Goal: Task Accomplishment & Management: Manage account settings

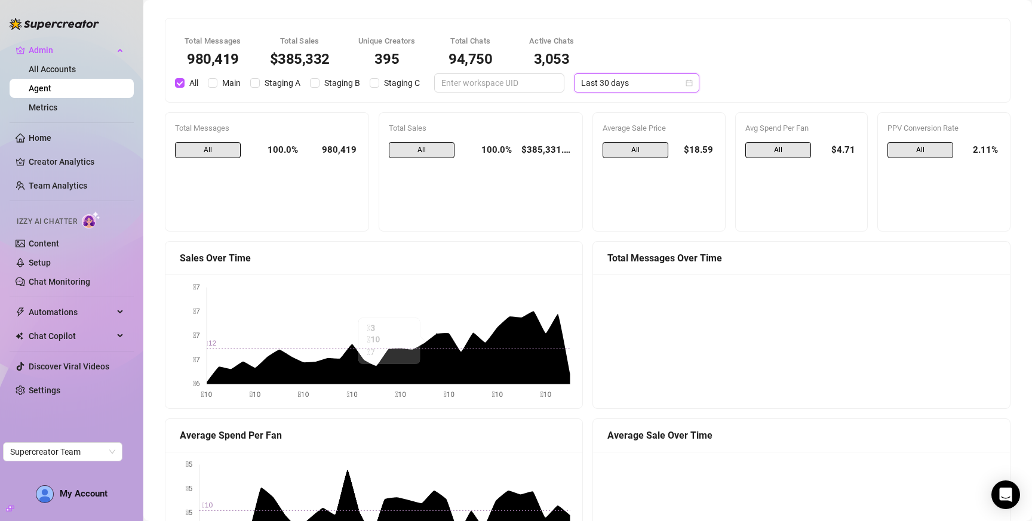
scroll to position [127, 0]
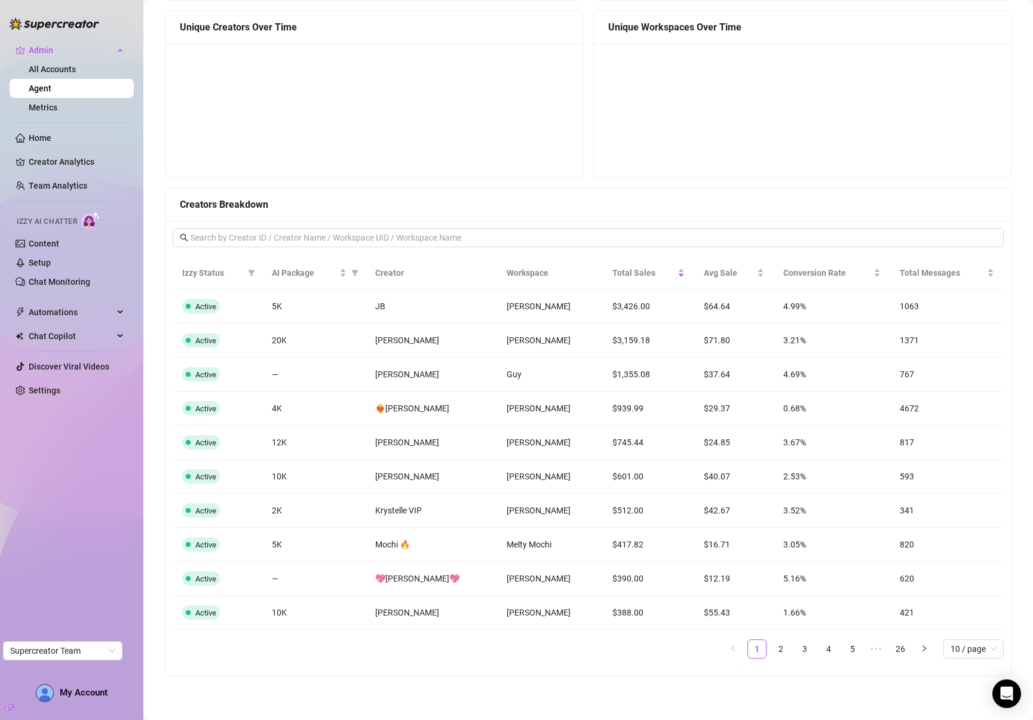
scroll to position [806, 0]
click at [518, 404] on span "David Vingiano" at bounding box center [539, 408] width 64 height 10
click at [517, 404] on span "David Vingiano" at bounding box center [539, 408] width 64 height 10
click at [512, 439] on span "Erin Kittens" at bounding box center [539, 442] width 64 height 10
click at [510, 440] on span "Erin Kittens" at bounding box center [539, 442] width 64 height 10
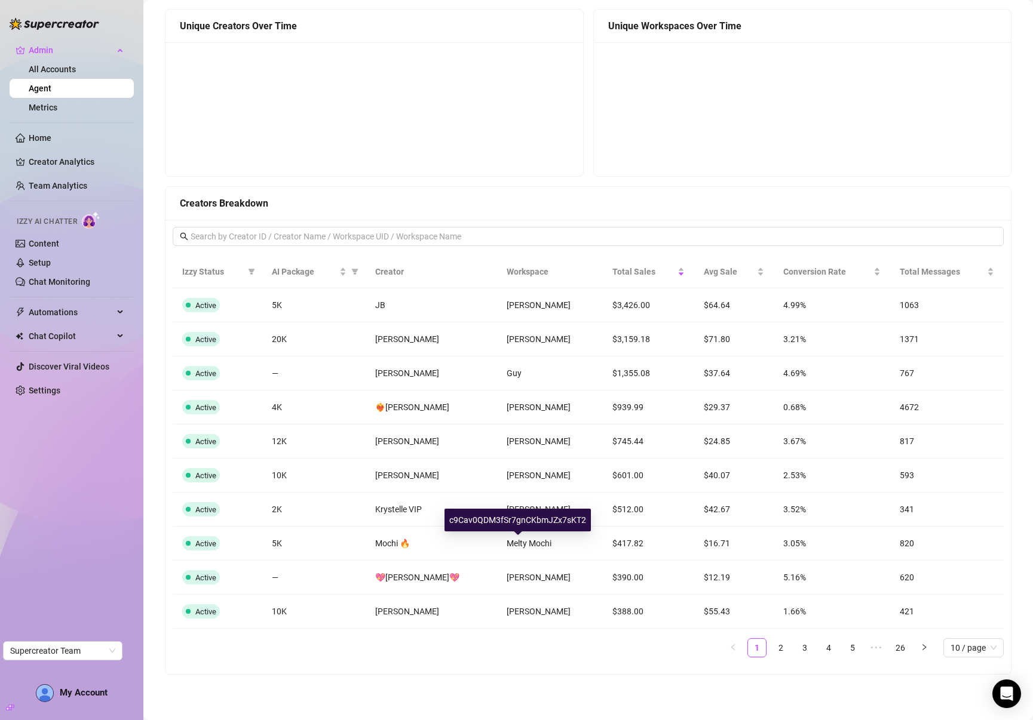
click at [515, 541] on span "Melty Mochi" at bounding box center [529, 544] width 45 height 10
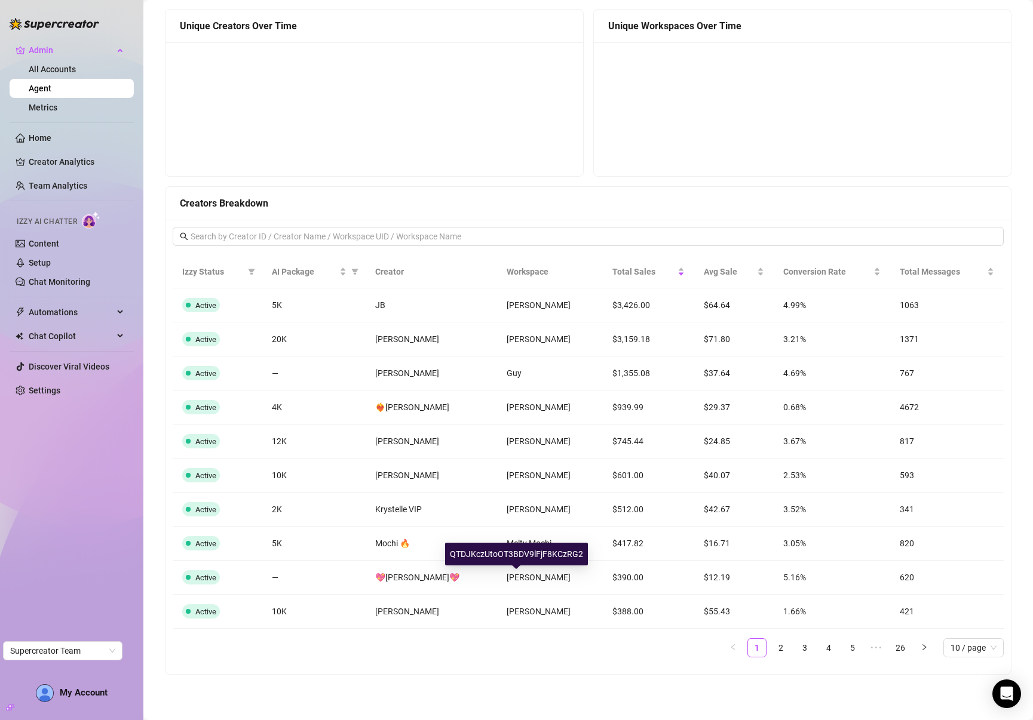
click at [510, 576] on span "Kelly Nicole" at bounding box center [539, 578] width 64 height 10
click at [518, 611] on span "Charlotte Lily" at bounding box center [539, 612] width 64 height 10
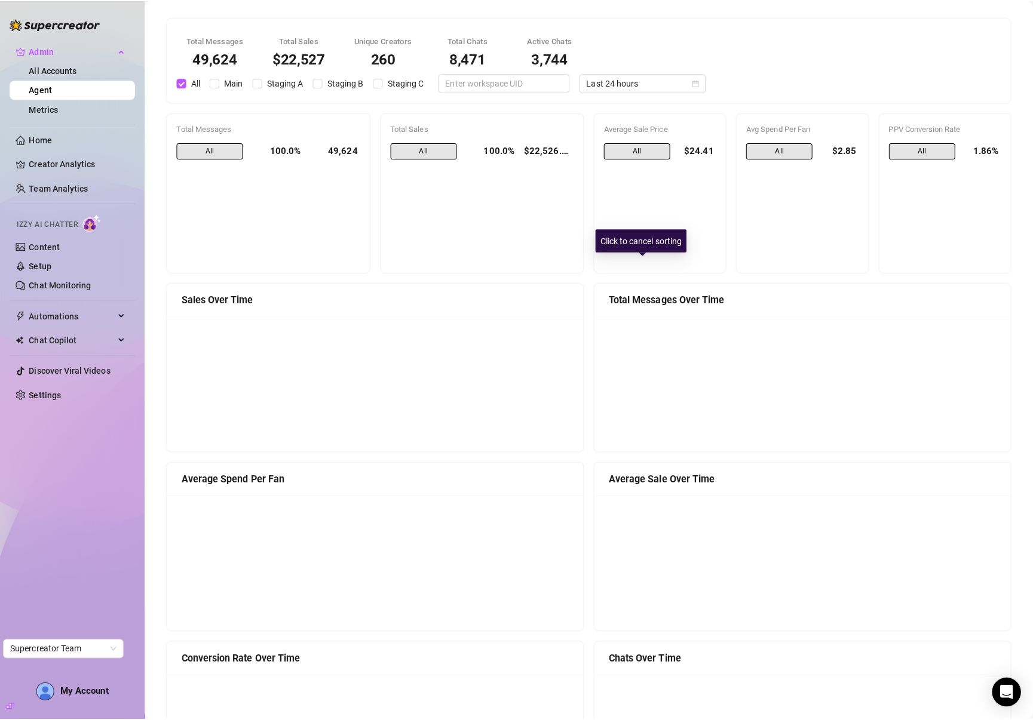
scroll to position [0, 0]
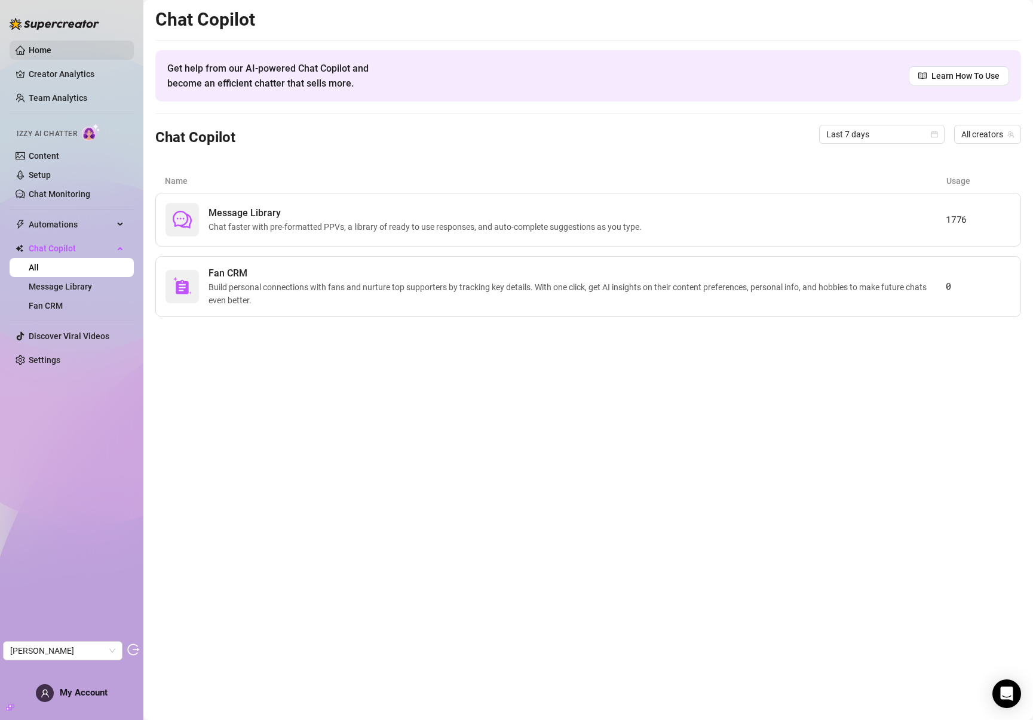
click at [51, 54] on link "Home" at bounding box center [40, 50] width 23 height 10
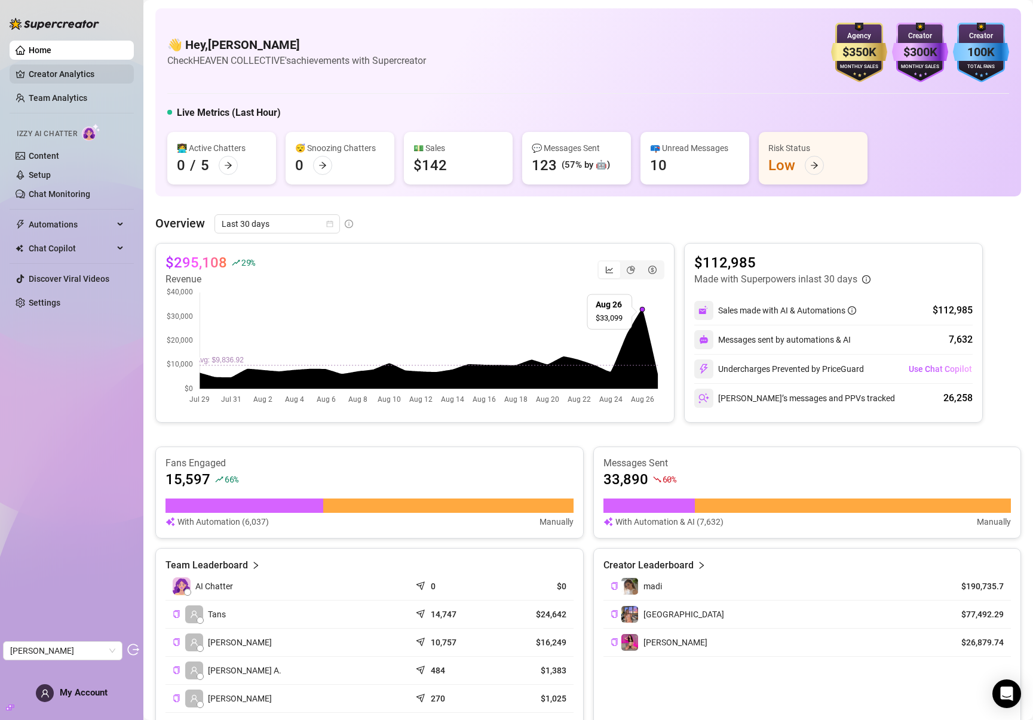
click at [57, 78] on link "Creator Analytics" at bounding box center [77, 74] width 96 height 19
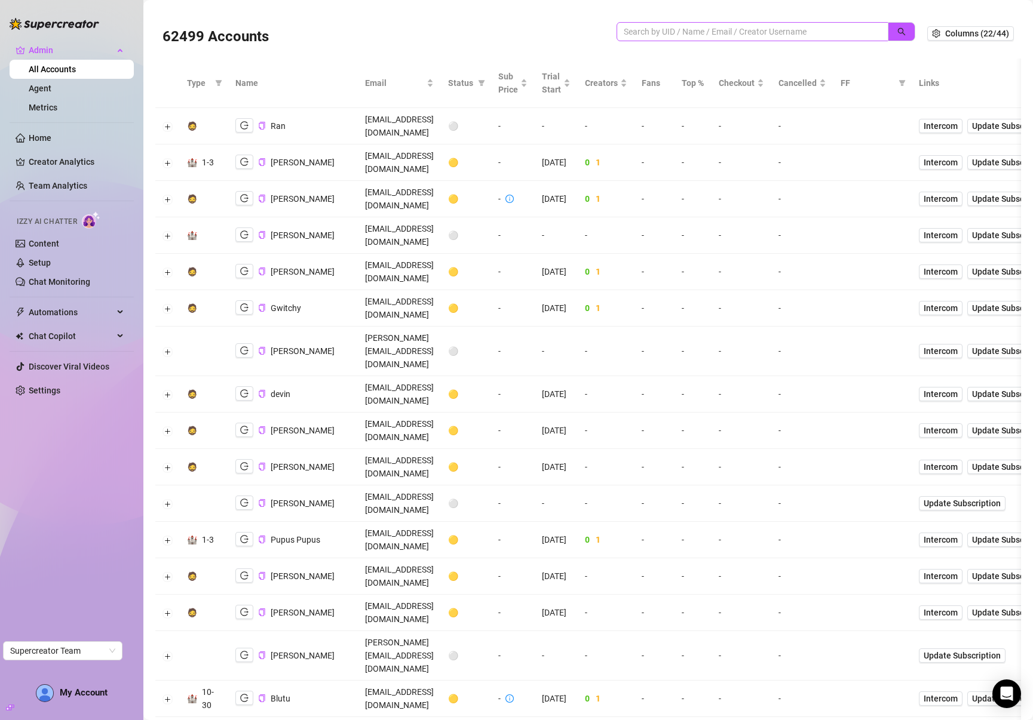
click at [741, 23] on span at bounding box center [752, 31] width 272 height 19
drag, startPoint x: 744, startPoint y: 32, endPoint x: 753, endPoint y: 34, distance: 9.7
click at [744, 33] on input "search" at bounding box center [748, 31] width 248 height 13
paste input "restatham@googlemail.com"
drag, startPoint x: 891, startPoint y: 30, endPoint x: 1024, endPoint y: 50, distance: 134.0
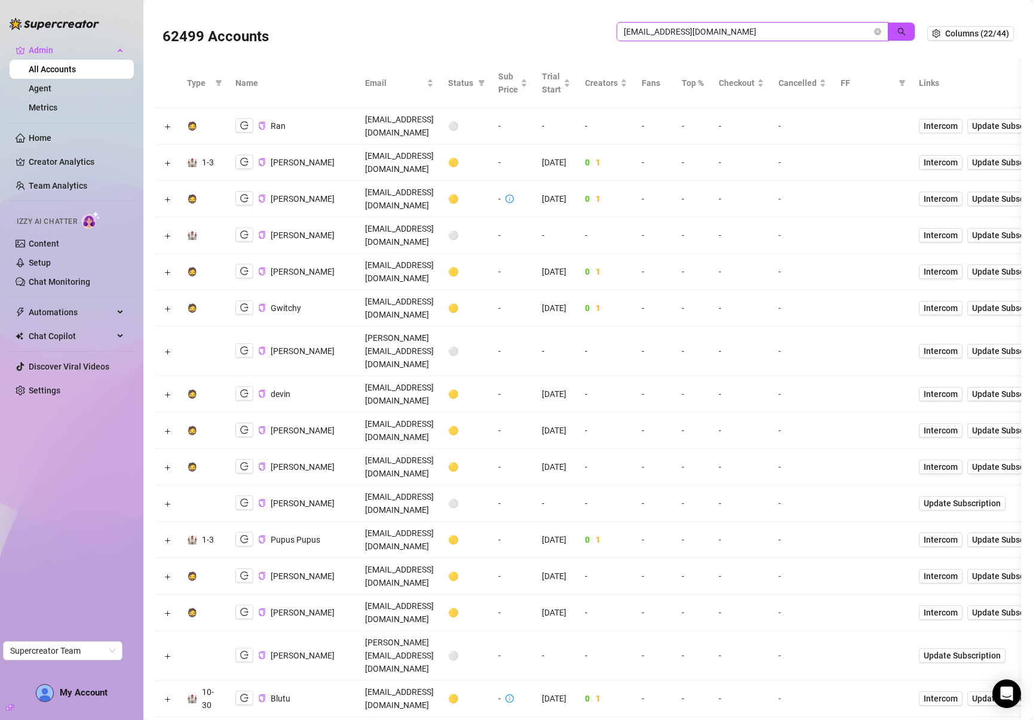
click at [897, 30] on icon "search" at bounding box center [901, 31] width 8 height 8
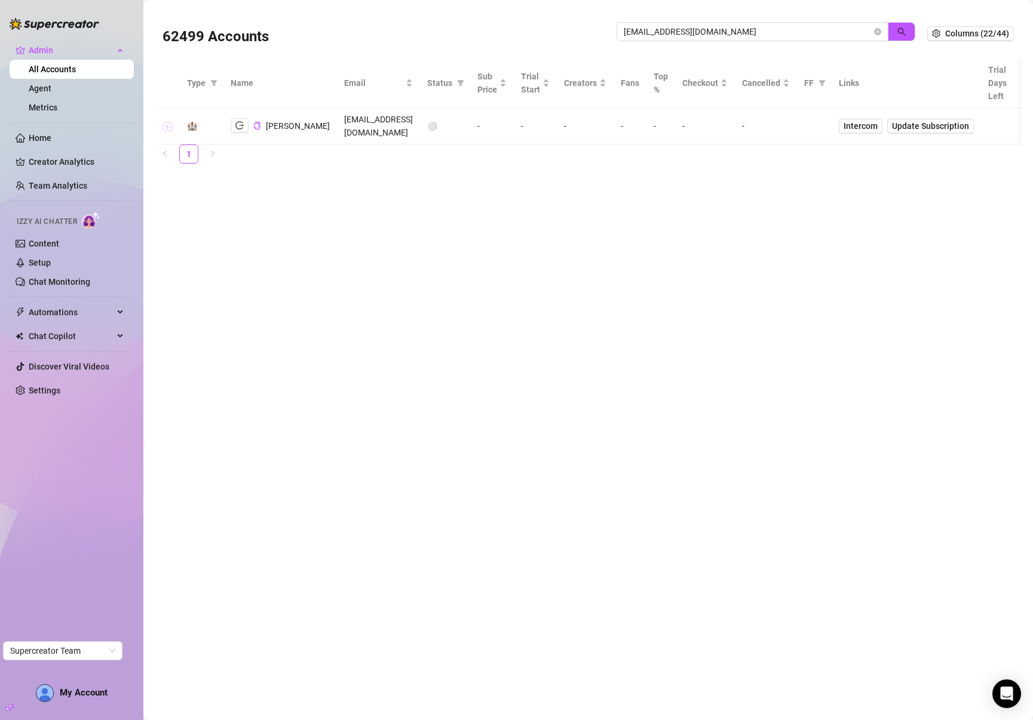
click at [165, 126] on button "Expand row" at bounding box center [168, 127] width 10 height 10
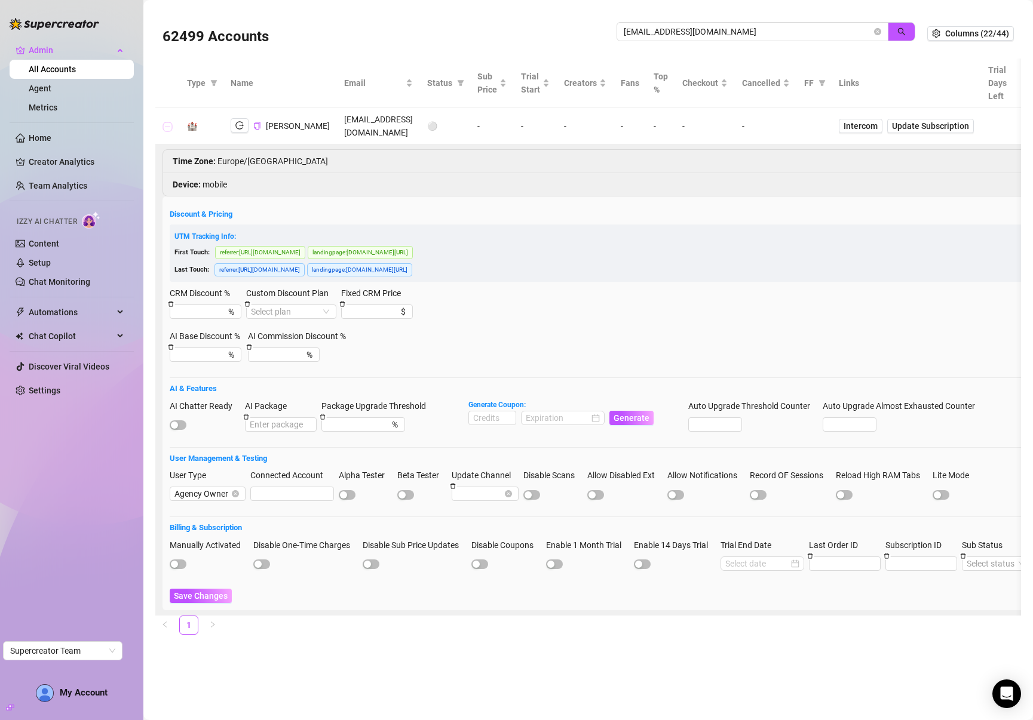
click at [165, 127] on button "Collapse row" at bounding box center [168, 127] width 10 height 10
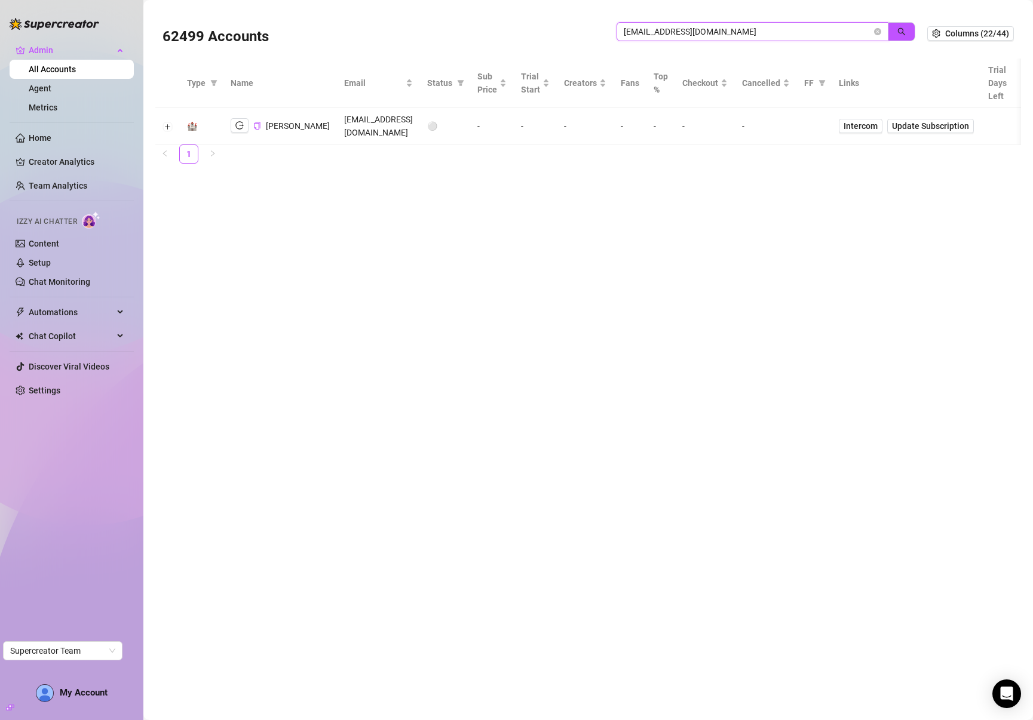
click at [725, 33] on input "restatham@googlemail.com" at bounding box center [748, 31] width 248 height 13
paste input "cbdveganstyle@g"
click at [905, 28] on icon "search" at bounding box center [901, 31] width 8 height 8
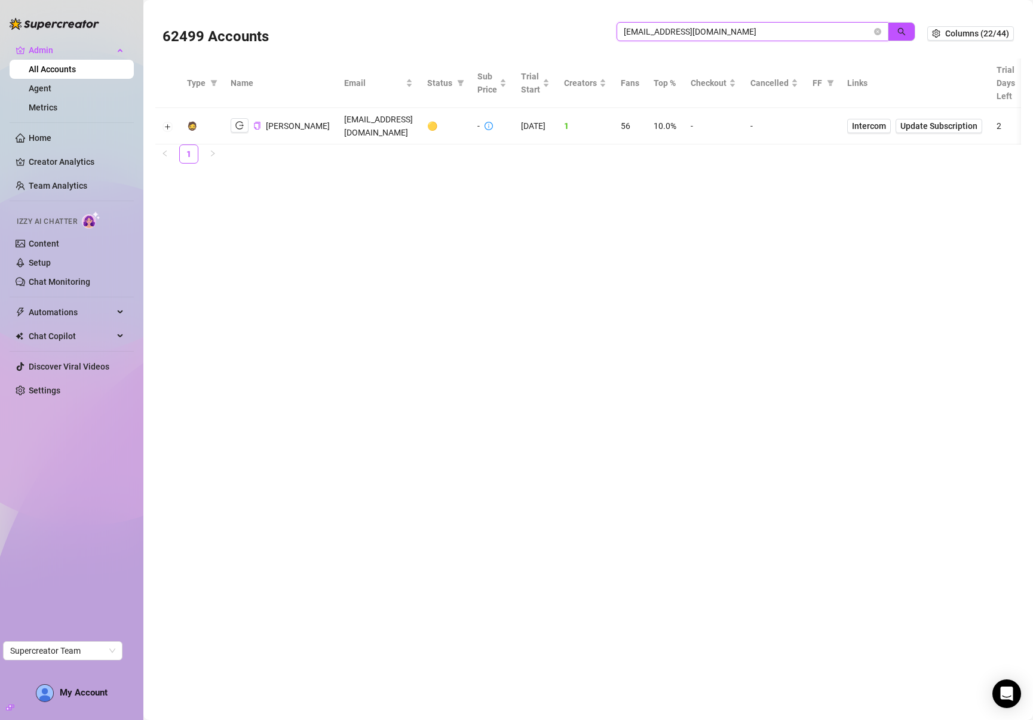
click at [716, 37] on input "cbdveganstyle@gmail.com" at bounding box center [748, 31] width 248 height 13
click at [716, 36] on input "cbdveganstyle@gmail.com" at bounding box center [748, 31] width 248 height 13
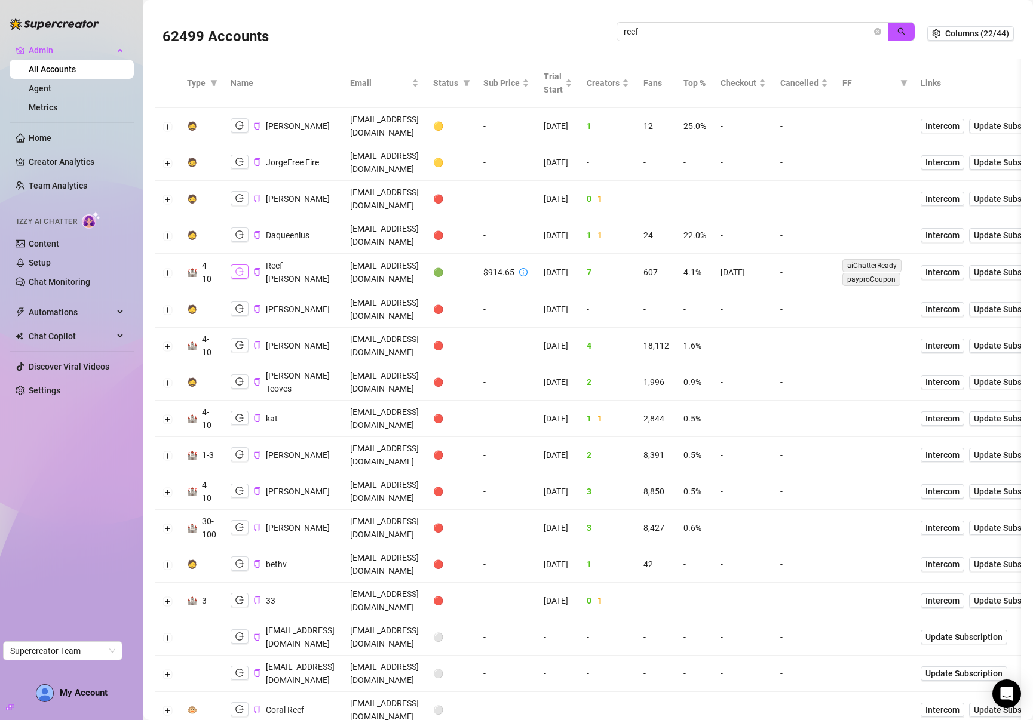
click at [243, 268] on icon "logout" at bounding box center [239, 272] width 8 height 8
click at [749, 34] on input "reef" at bounding box center [748, 31] width 248 height 13
click at [748, 33] on input "reef" at bounding box center [748, 31] width 248 height 13
drag, startPoint x: 748, startPoint y: 33, endPoint x: 753, endPoint y: 27, distance: 8.1
click at [751, 29] on input "reef" at bounding box center [748, 31] width 248 height 13
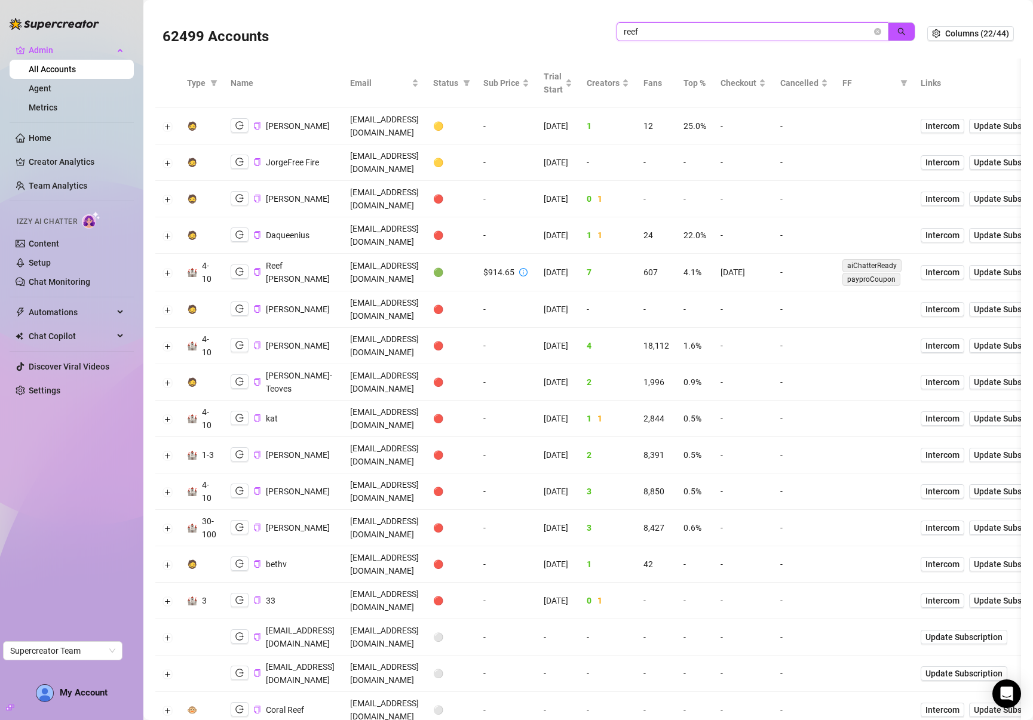
paste input "3rFGcSoYnvOA5zOBaMjCXNKiOxu1"
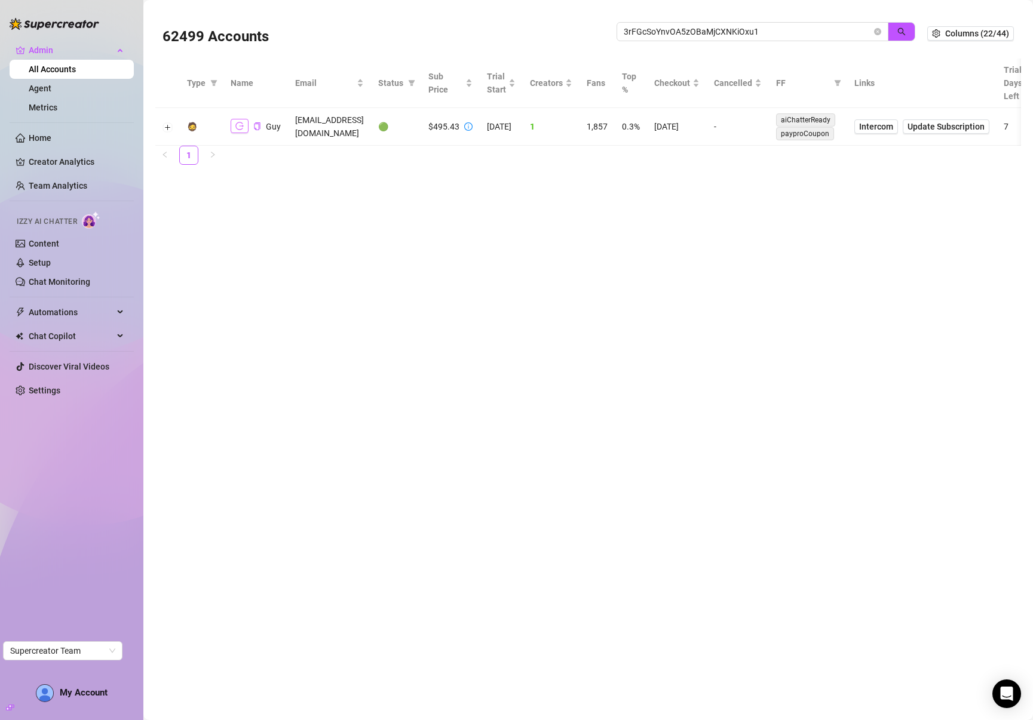
click at [241, 128] on icon "logout" at bounding box center [239, 126] width 8 height 8
click at [742, 28] on input "3rFGcSoYnvOA5zOBaMjCXNKiOxu1" at bounding box center [748, 31] width 248 height 13
click at [246, 128] on button "button" at bounding box center [240, 126] width 18 height 14
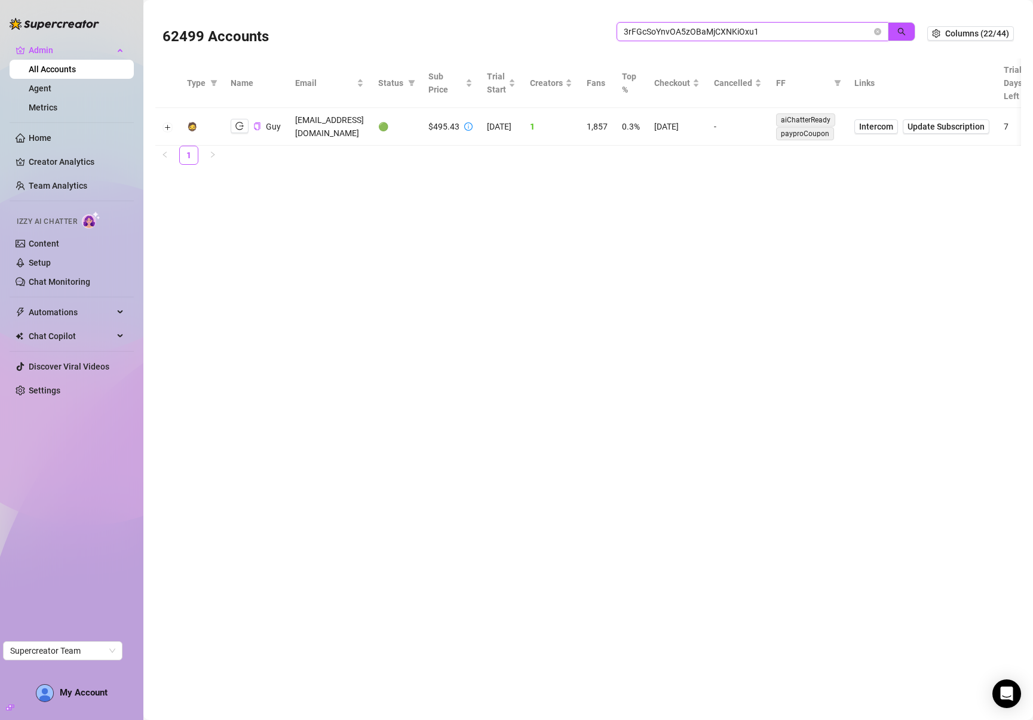
click at [748, 31] on input "3rFGcSoYnvOA5zOBaMjCXNKiOxu1" at bounding box center [748, 31] width 248 height 13
type input "carrie"
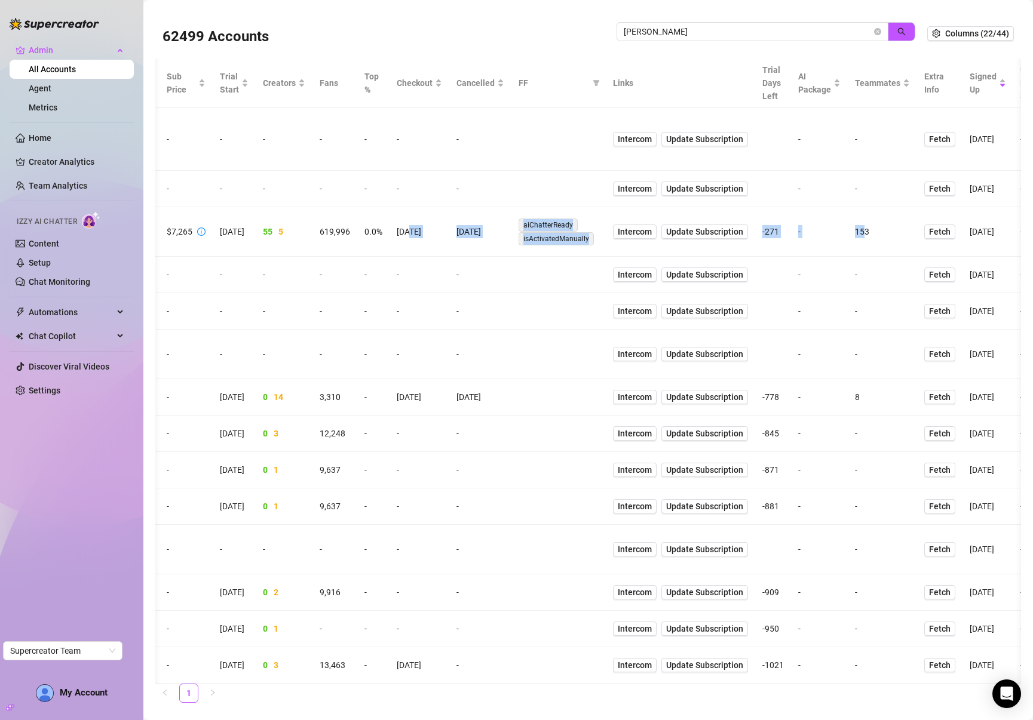
scroll to position [0, 343]
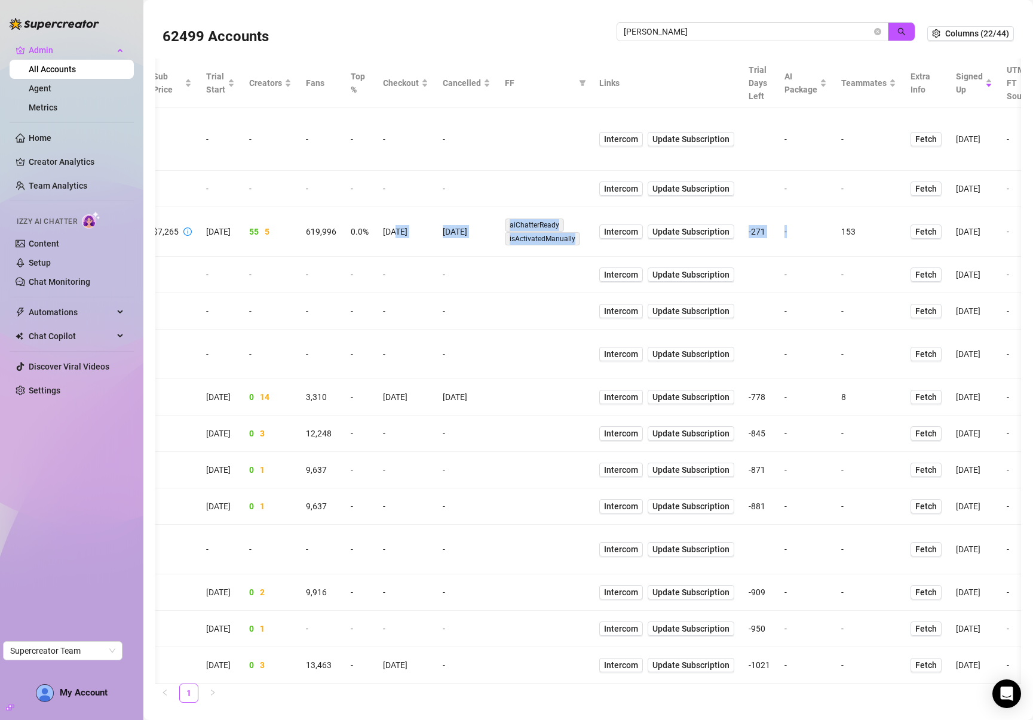
drag, startPoint x: 909, startPoint y: 182, endPoint x: 958, endPoint y: 183, distance: 48.4
click at [977, 207] on tr "🏰 30-100 Carrie Hyrowski carrie@alleviatedmodelsuccess.com 🟢 $7,265 11/14/2024 …" at bounding box center [498, 232] width 1373 height 50
click at [729, 227] on span "Update Subscription" at bounding box center [690, 232] width 77 height 10
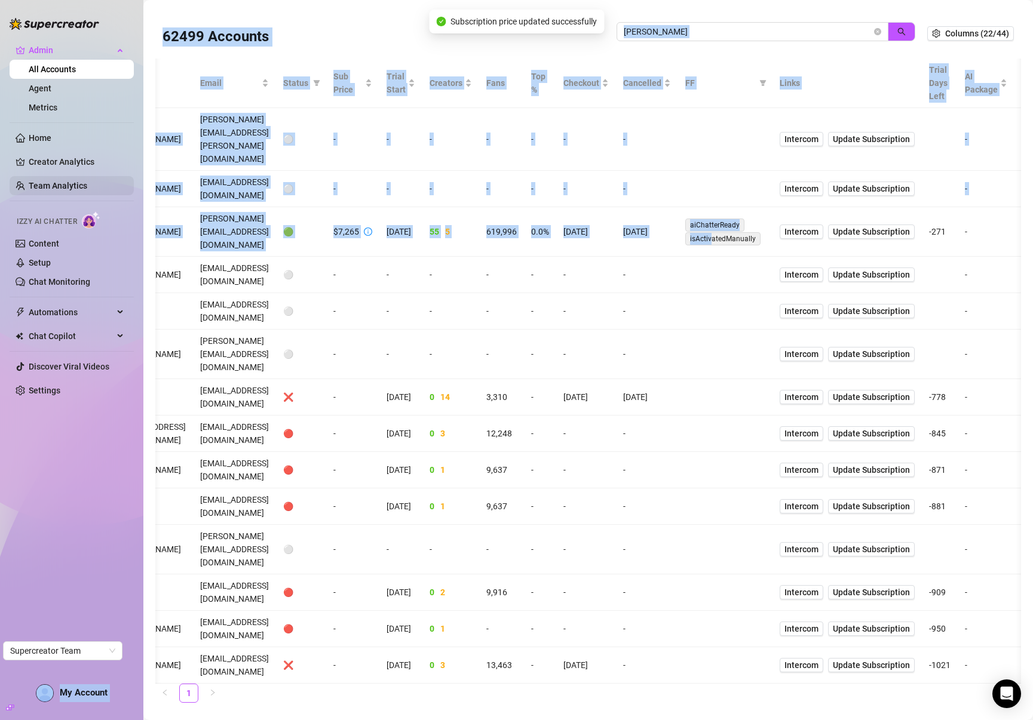
scroll to position [0, 0]
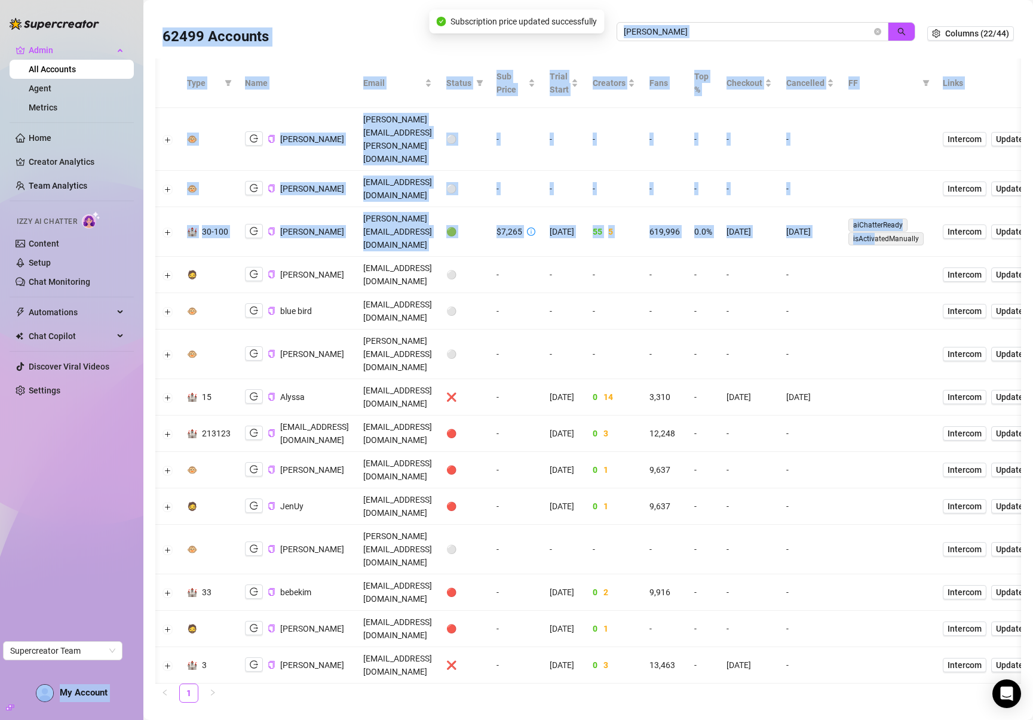
drag, startPoint x: 679, startPoint y: 180, endPoint x: 137, endPoint y: 186, distance: 541.8
click at [133, 186] on div "Admin All Accounts Agent Metrics Home Creator Analytics Team Analytics Izzy AI …" at bounding box center [516, 360] width 1033 height 720
click at [585, 207] on td "11/14/2024" at bounding box center [563, 232] width 43 height 50
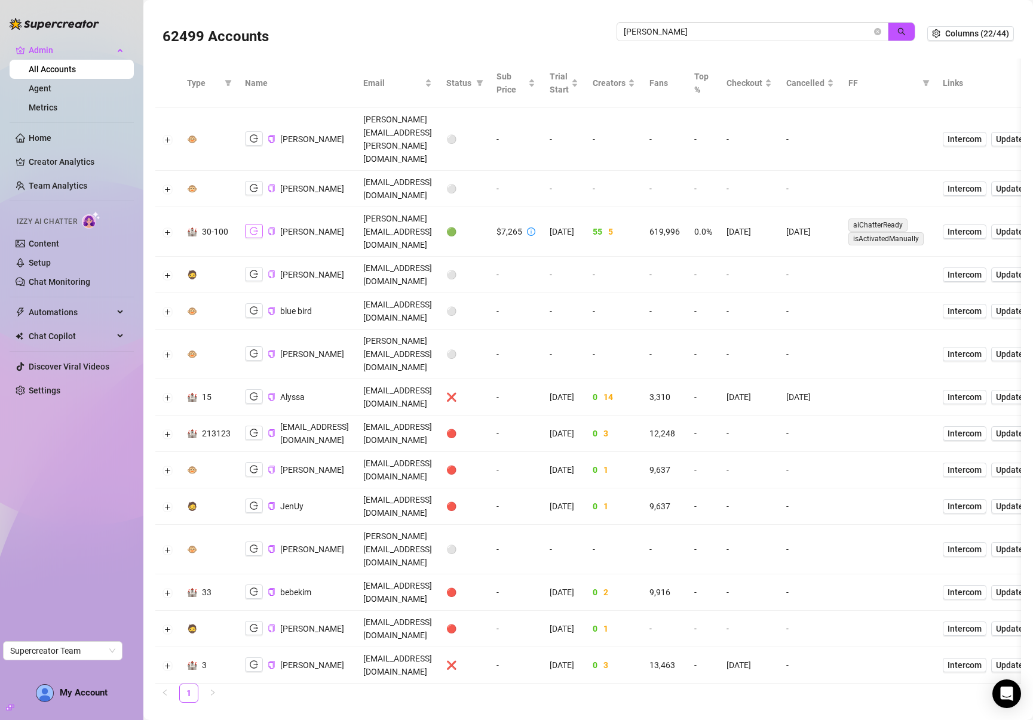
click at [252, 227] on icon "logout" at bounding box center [254, 231] width 8 height 8
click at [168, 228] on button "Expand row" at bounding box center [168, 233] width 10 height 10
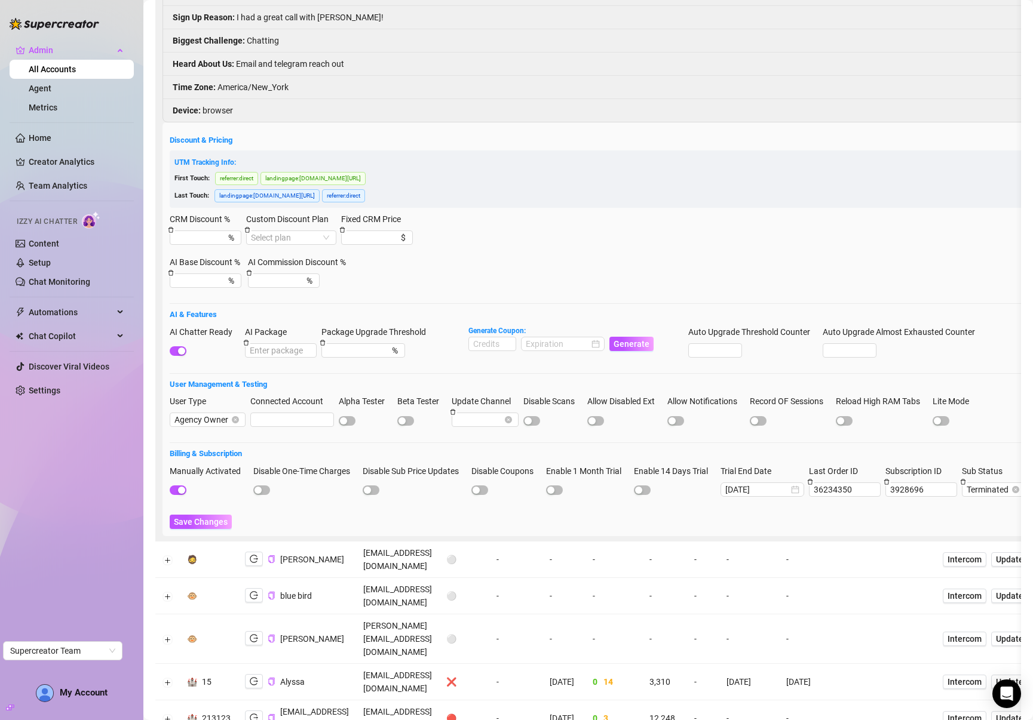
scroll to position [375, 0]
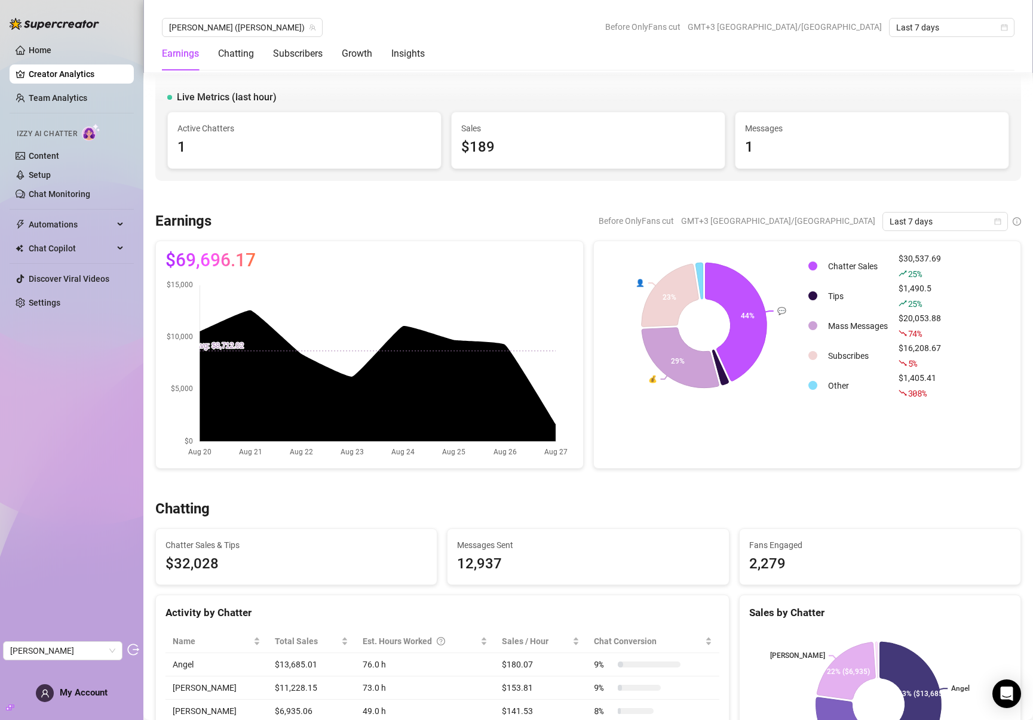
scroll to position [1803, 0]
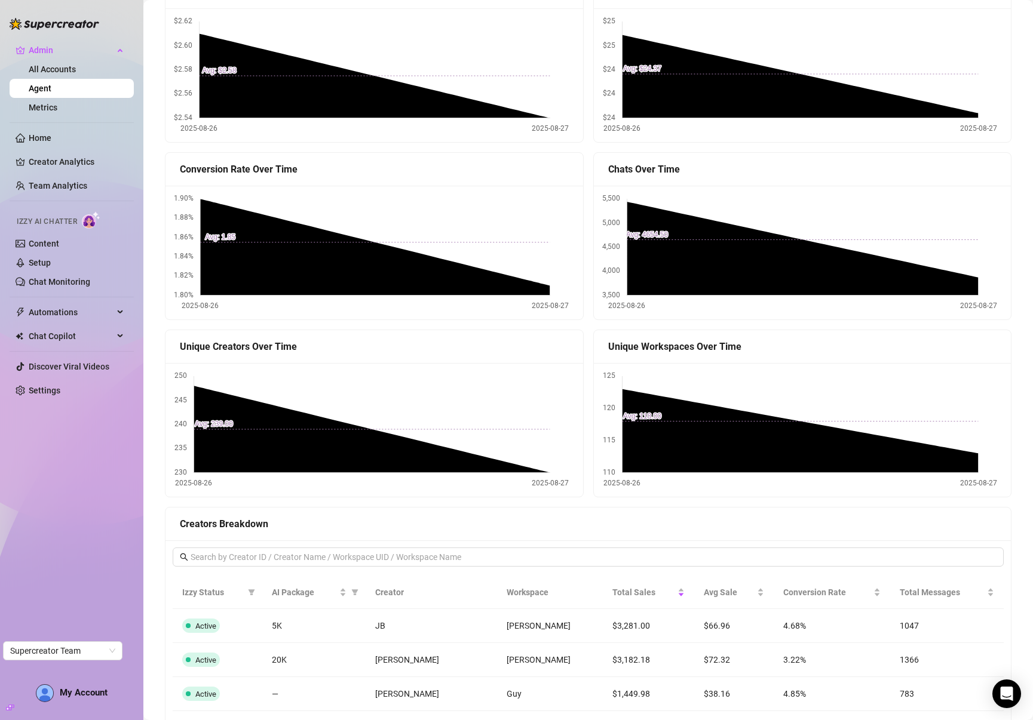
scroll to position [806, 0]
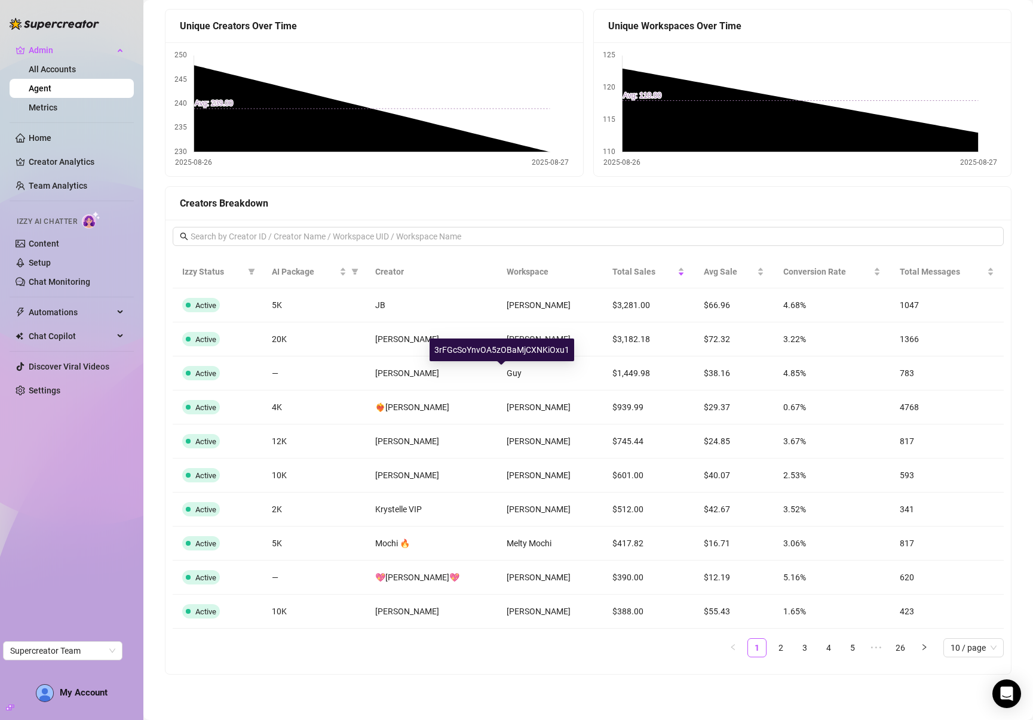
click at [506, 344] on div "3rFGcSoYnvOA5zOBaMjCXNKiOxu1" at bounding box center [501, 350] width 145 height 23
copy div "3rFGcSoYnvOA5zOBaMjCXNKiOxu1"
drag, startPoint x: 615, startPoint y: 373, endPoint x: 636, endPoint y: 375, distance: 21.6
click at [640, 375] on td "$1,449.98" at bounding box center [648, 374] width 91 height 34
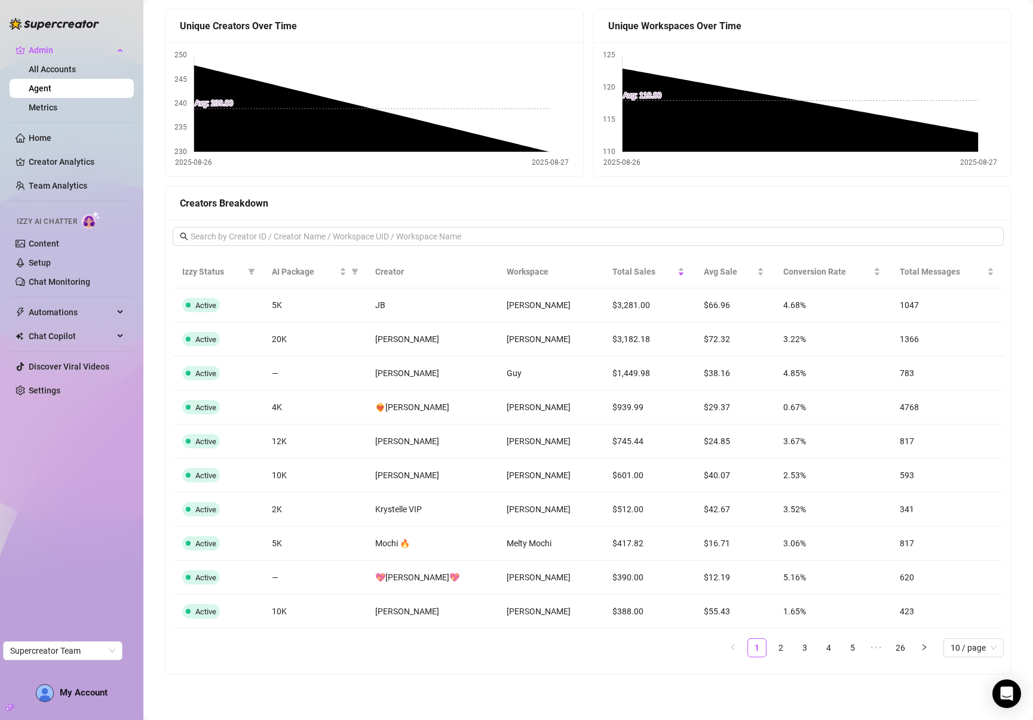
click at [608, 376] on td "$1,449.98" at bounding box center [648, 374] width 91 height 34
click at [507, 350] on div "3rFGcSoYnvOA5zOBaMjCXNKiOxu1" at bounding box center [501, 350] width 145 height 23
click at [507, 348] on div "3rFGcSoYnvOA5zOBaMjCXNKiOxu1" at bounding box center [501, 350] width 145 height 23
copy div "3rFGcSoYnvOA5zOBaMjCXNKiOxu1"
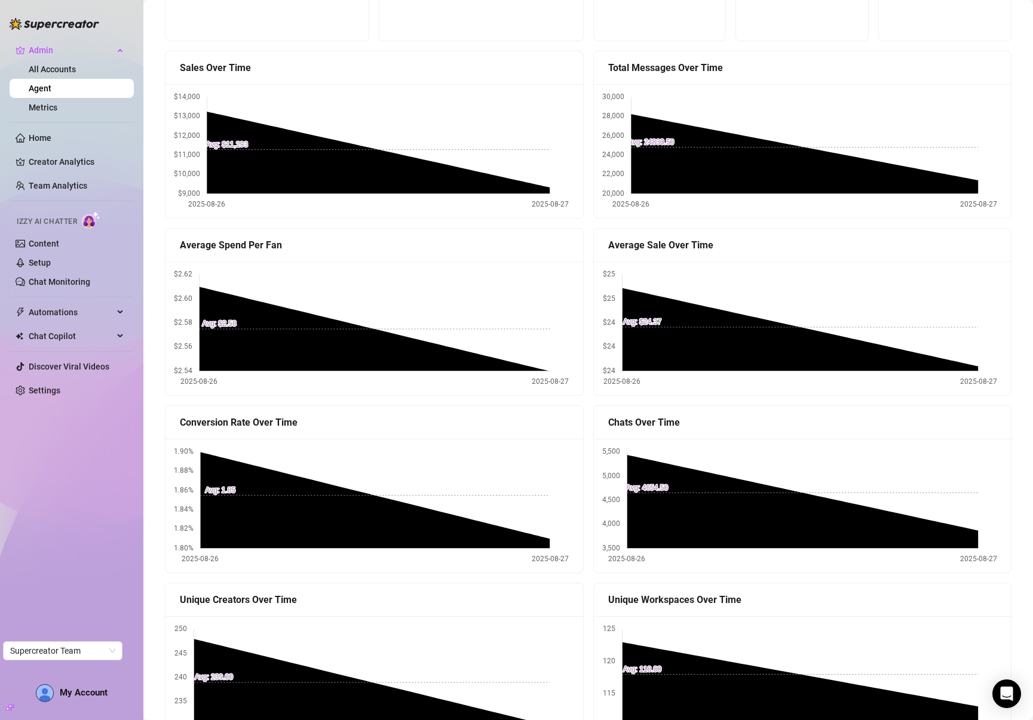
scroll to position [0, 0]
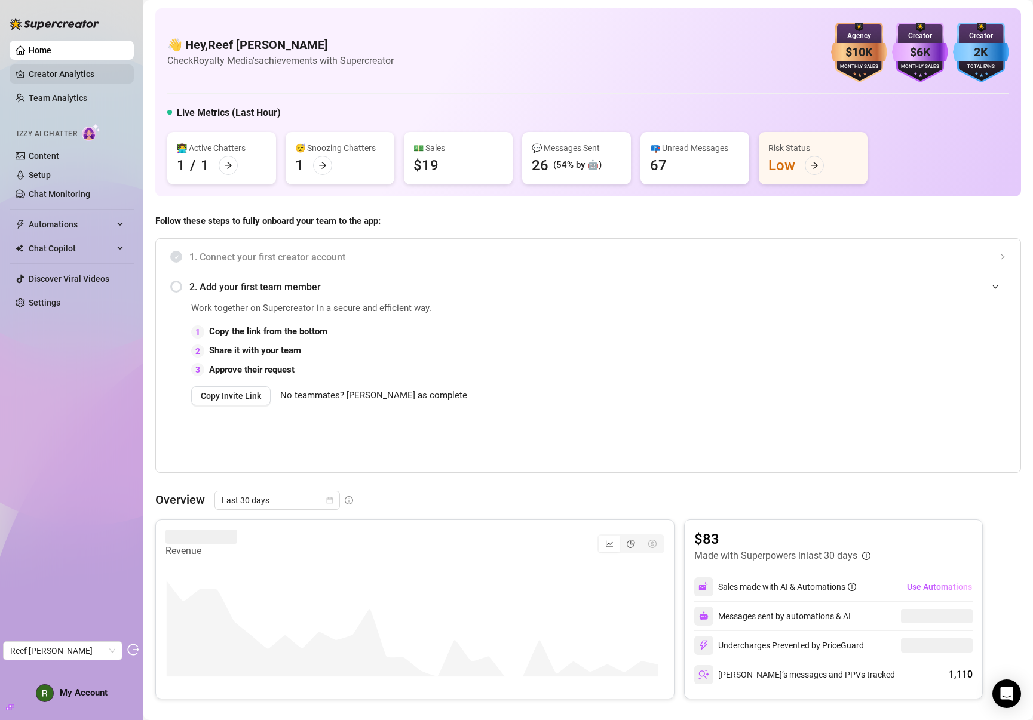
click at [67, 77] on link "Creator Analytics" at bounding box center [77, 74] width 96 height 19
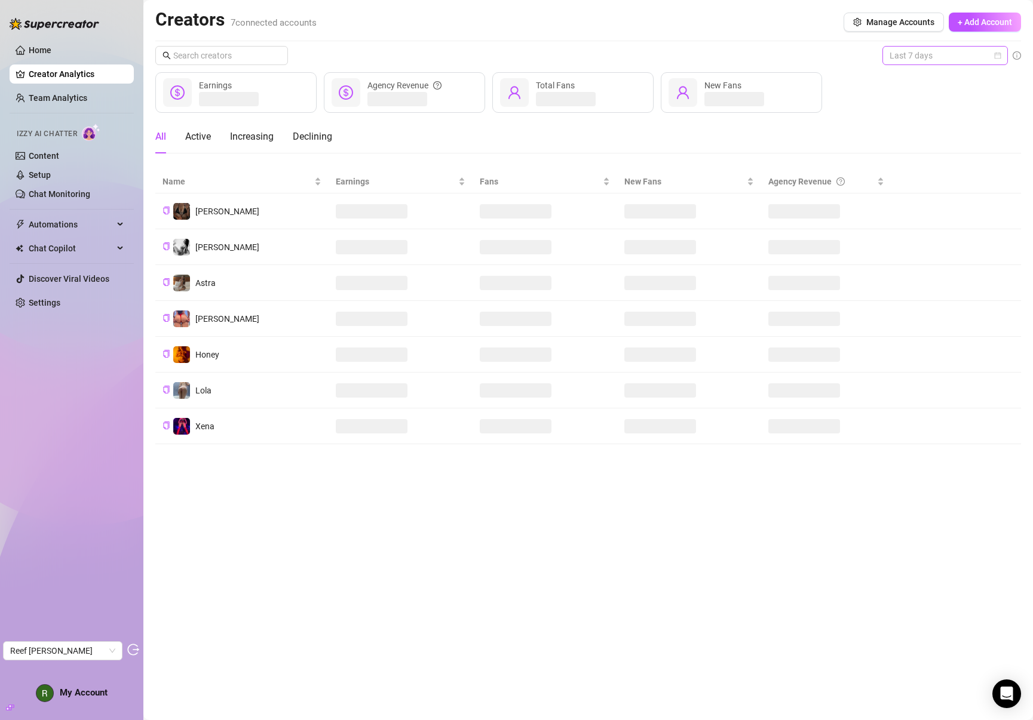
click at [945, 53] on span "Last 7 days" at bounding box center [944, 56] width 111 height 18
click at [936, 119] on div "Last 30 days" at bounding box center [945, 117] width 106 height 13
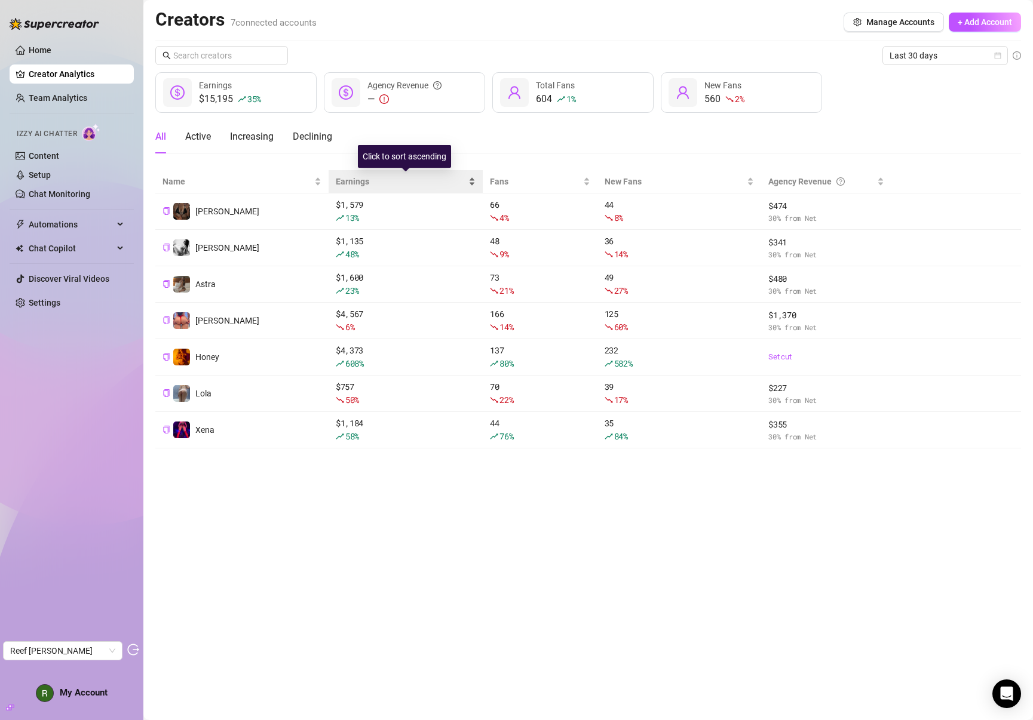
click at [361, 180] on span "Earnings" at bounding box center [401, 181] width 131 height 13
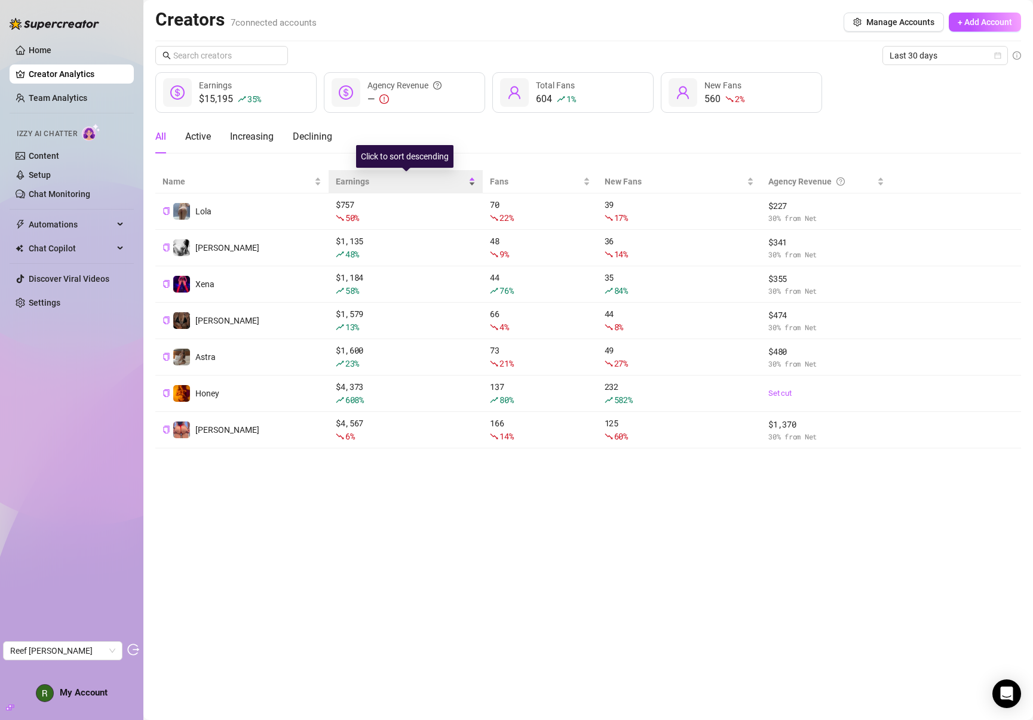
click at [360, 182] on span "Earnings" at bounding box center [401, 181] width 131 height 13
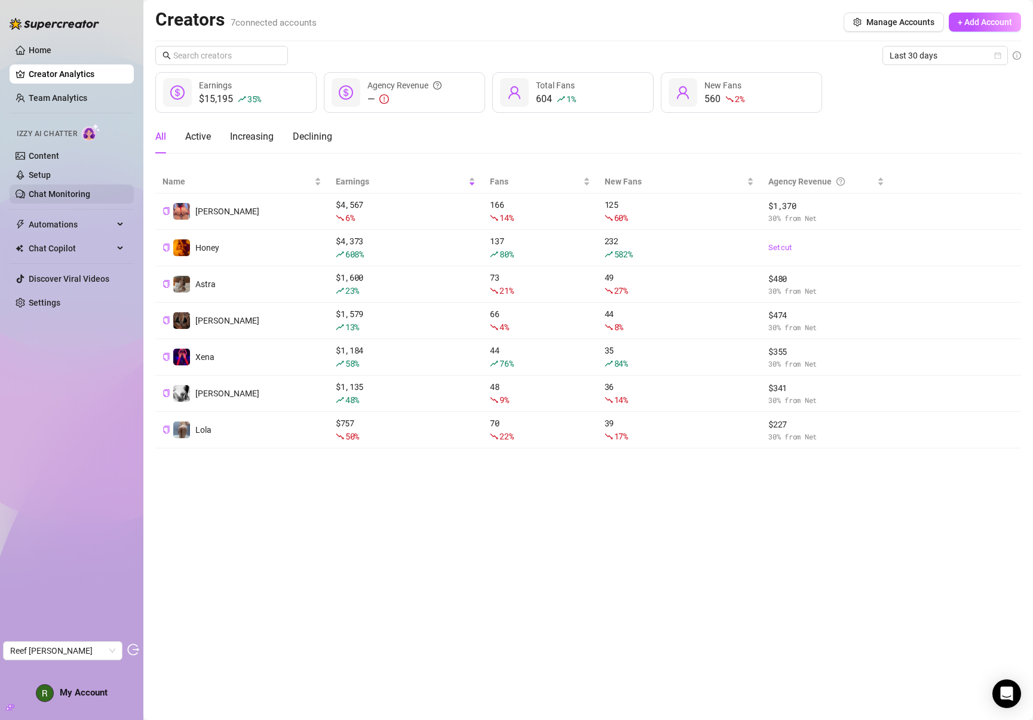
click at [59, 198] on link "Chat Monitoring" at bounding box center [60, 194] width 62 height 10
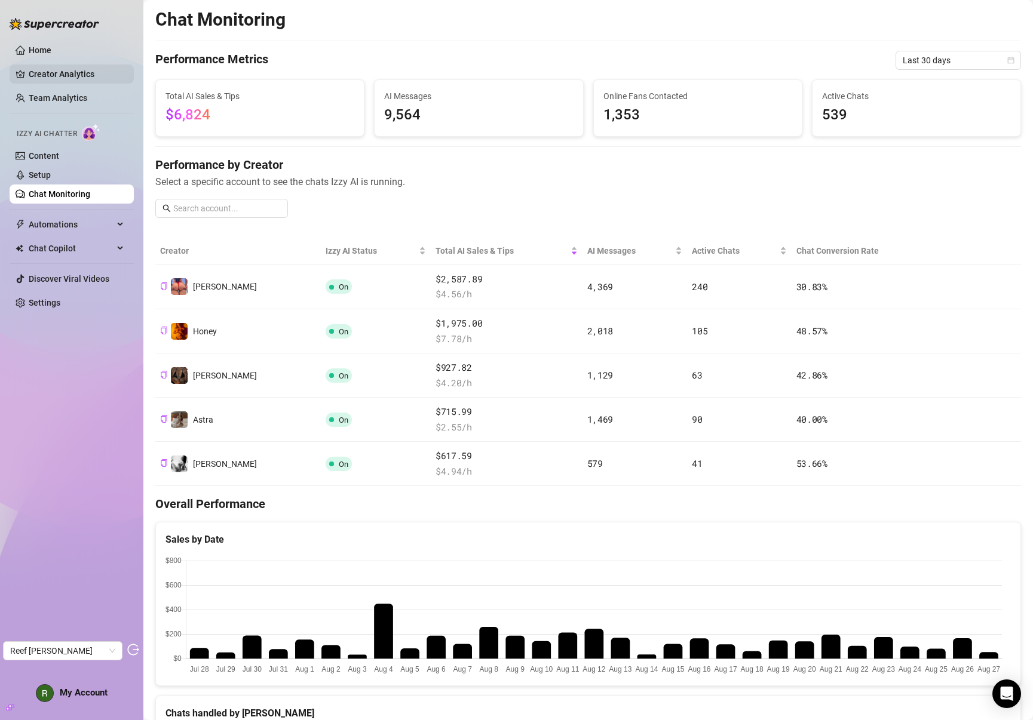
click at [63, 74] on link "Creator Analytics" at bounding box center [77, 74] width 96 height 19
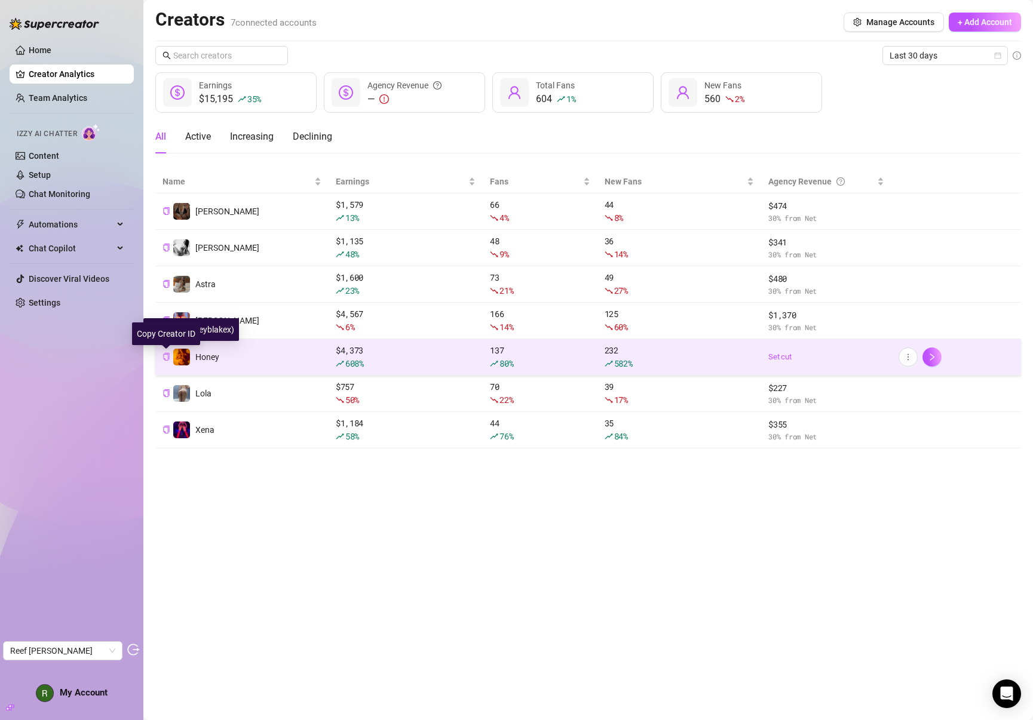
click at [166, 357] on icon "copy" at bounding box center [166, 357] width 8 height 8
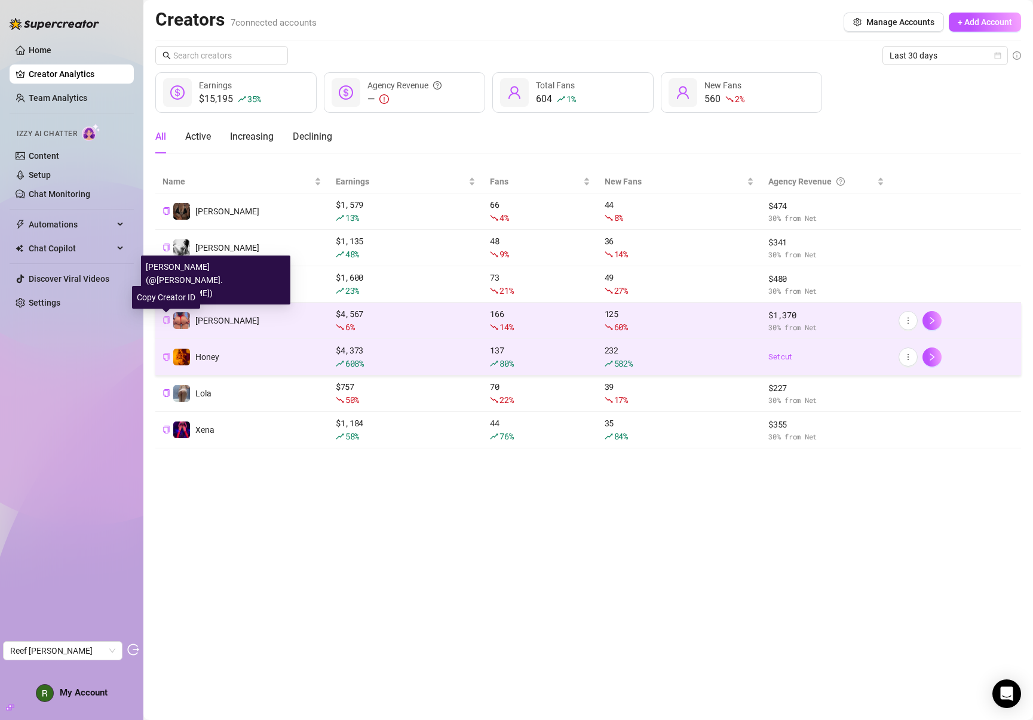
click at [166, 318] on icon "copy" at bounding box center [166, 321] width 8 height 8
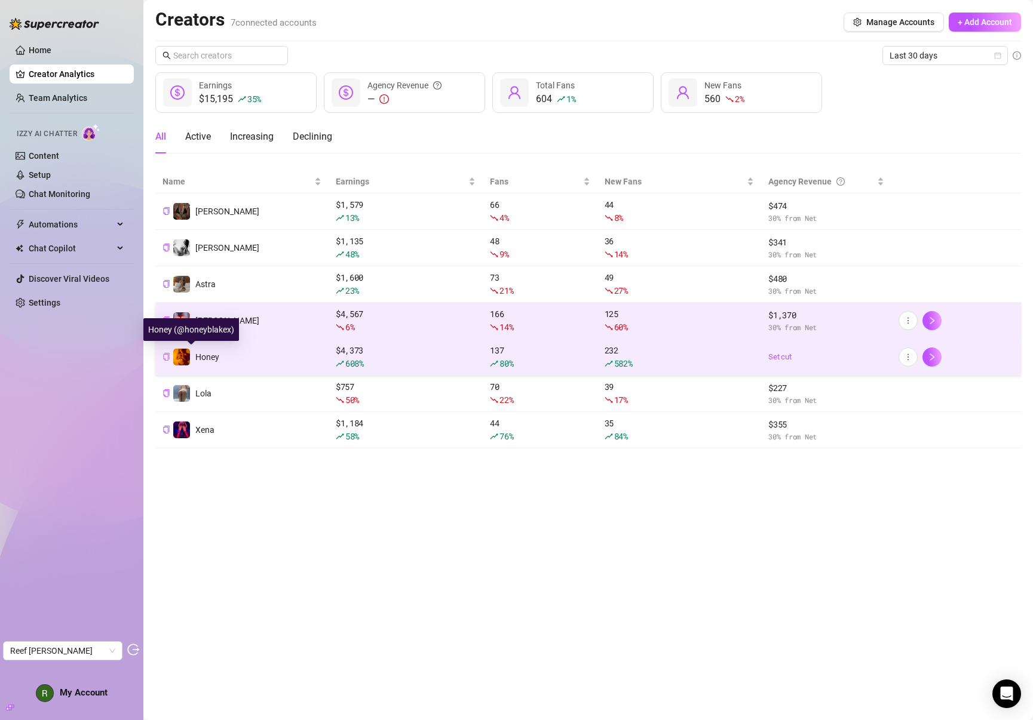
click at [203, 355] on span "Honey" at bounding box center [207, 357] width 24 height 10
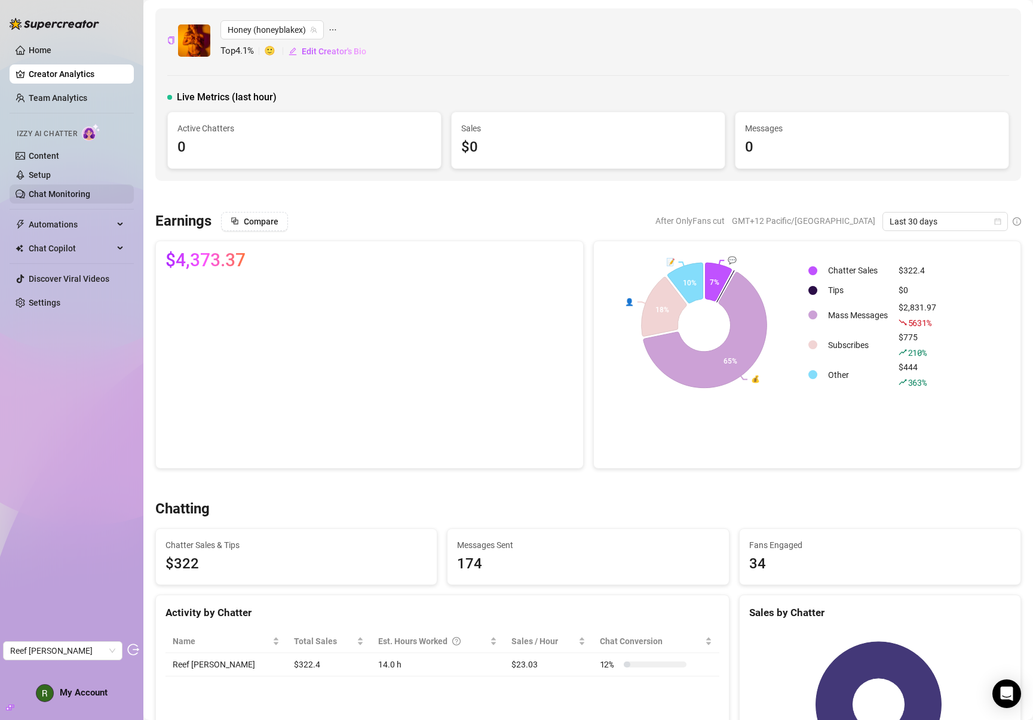
click at [57, 191] on link "Chat Monitoring" at bounding box center [60, 194] width 62 height 10
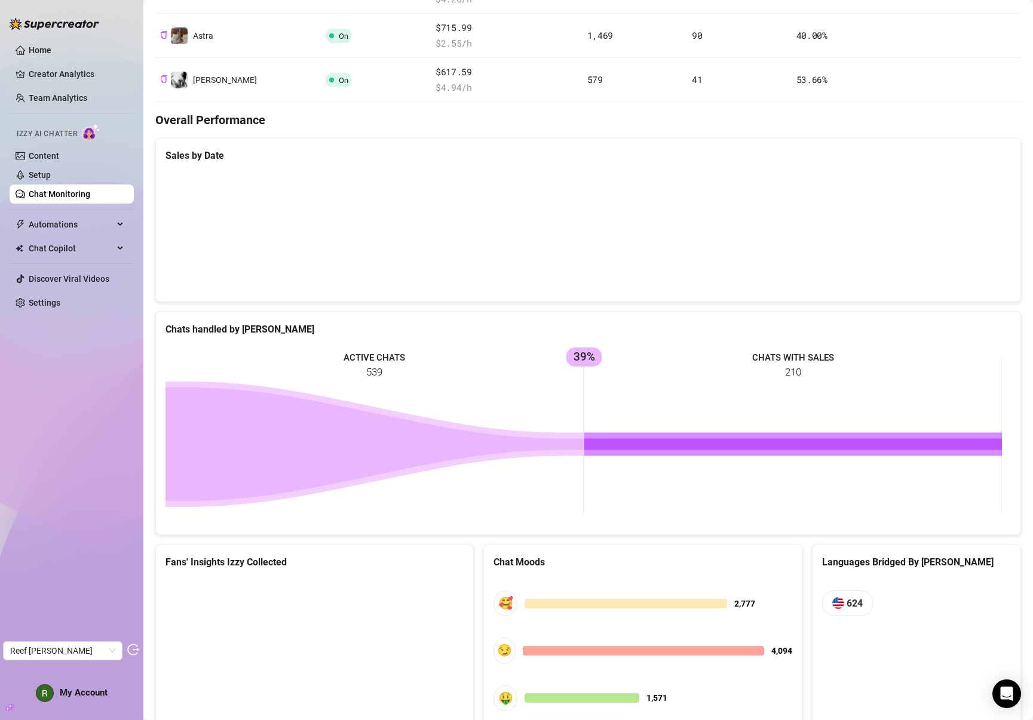
scroll to position [414, 0]
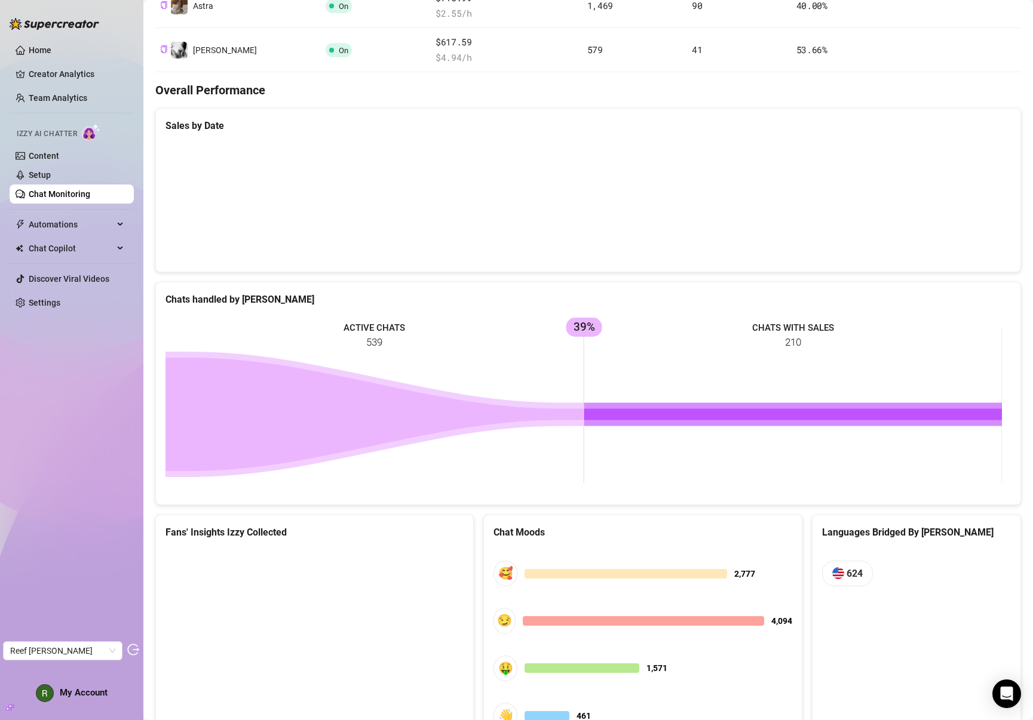
drag, startPoint x: 575, startPoint y: 331, endPoint x: 594, endPoint y: 331, distance: 19.1
click at [594, 331] on rect at bounding box center [583, 405] width 836 height 179
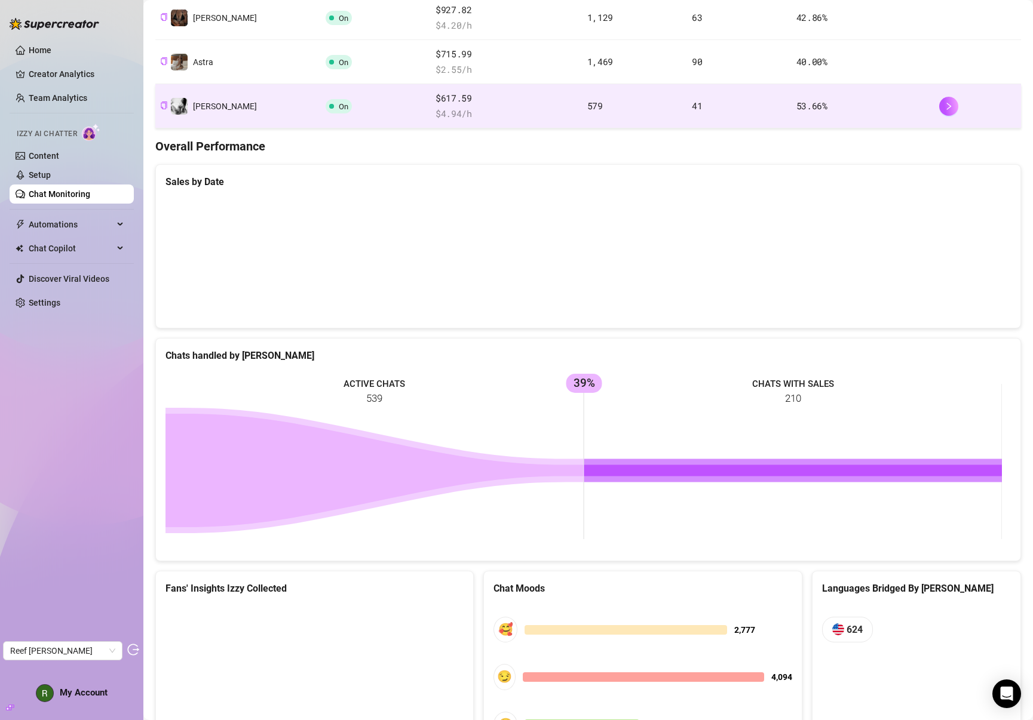
scroll to position [162, 0]
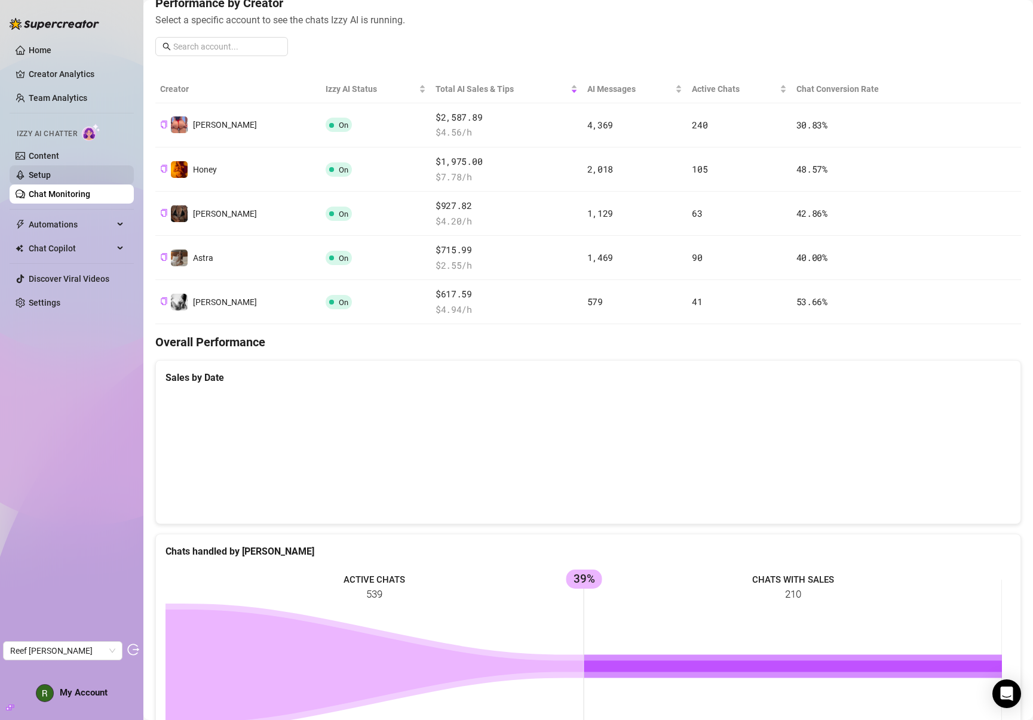
click at [51, 174] on link "Setup" at bounding box center [40, 175] width 22 height 10
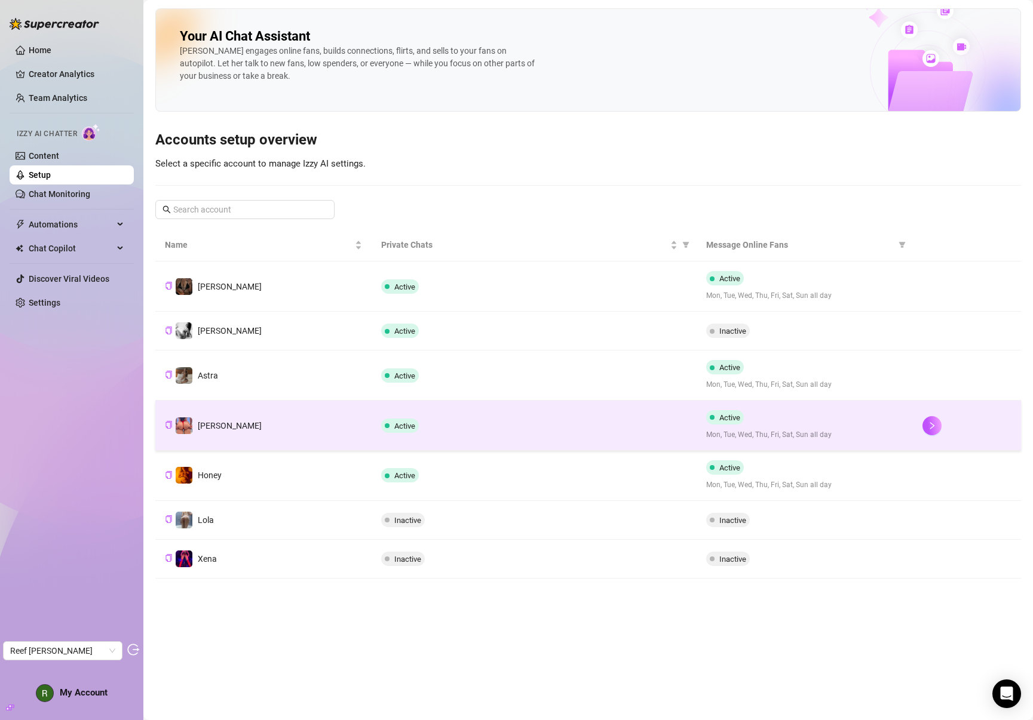
click at [245, 426] on td "Stella" at bounding box center [263, 426] width 216 height 50
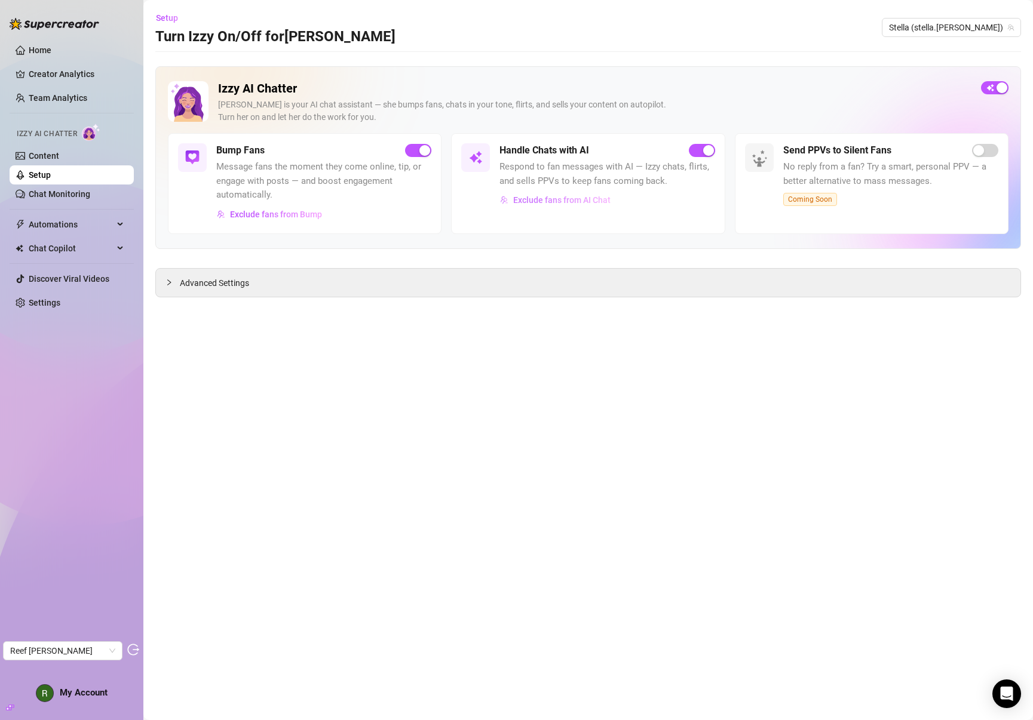
click at [582, 200] on span "Exclude fans from AI Chat" at bounding box center [561, 200] width 97 height 10
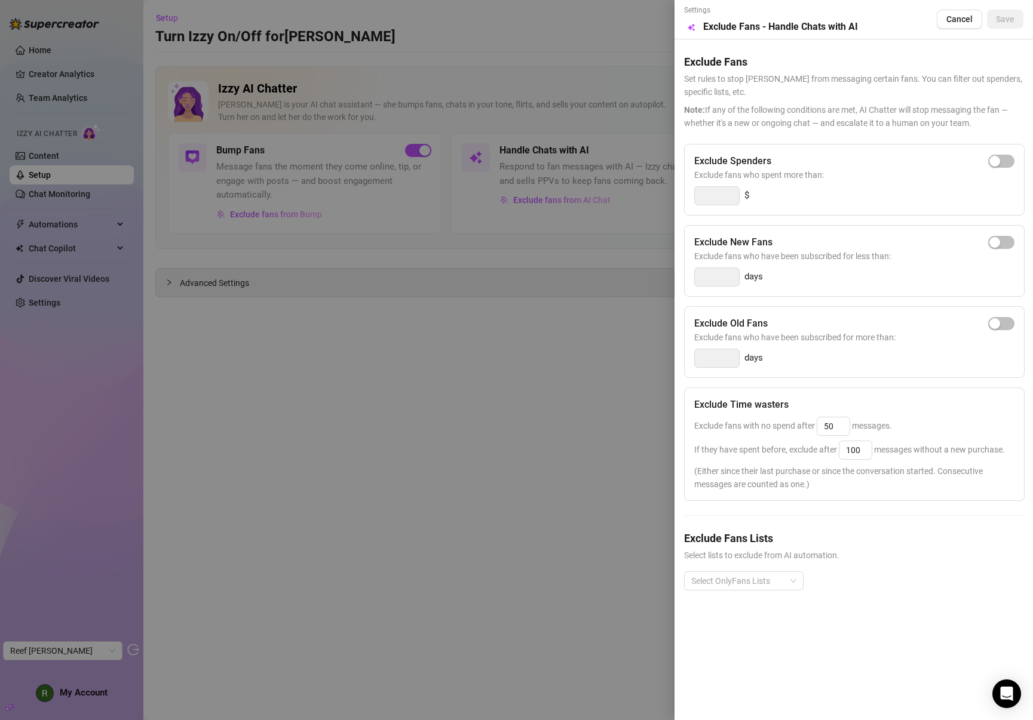
click at [515, 294] on div at bounding box center [516, 360] width 1033 height 720
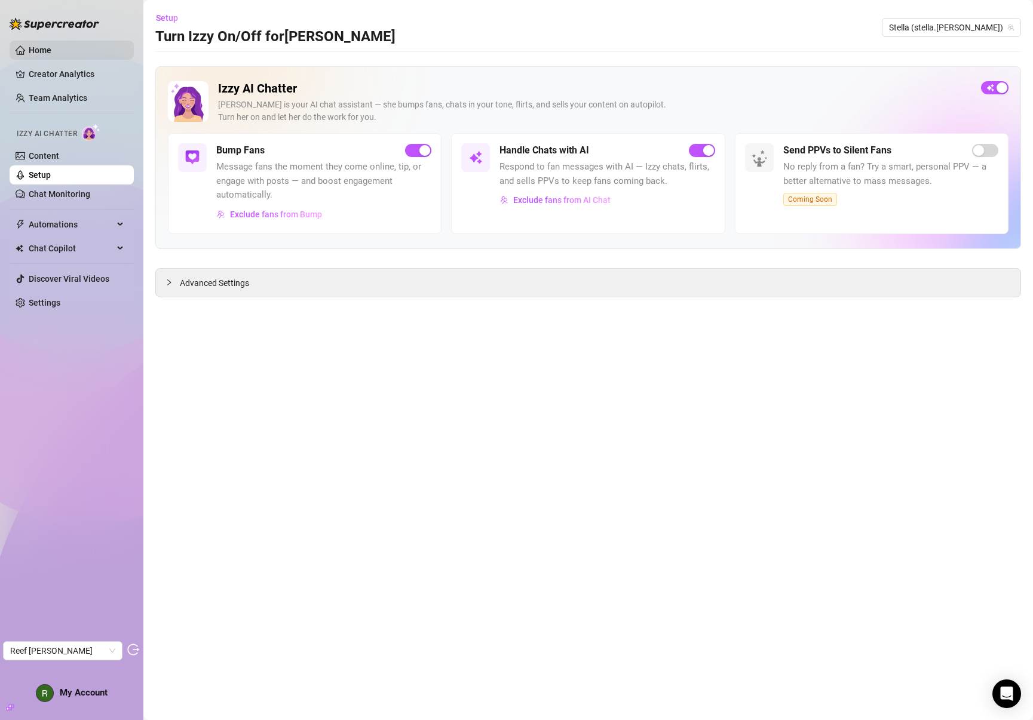
click at [45, 52] on link "Home" at bounding box center [40, 50] width 23 height 10
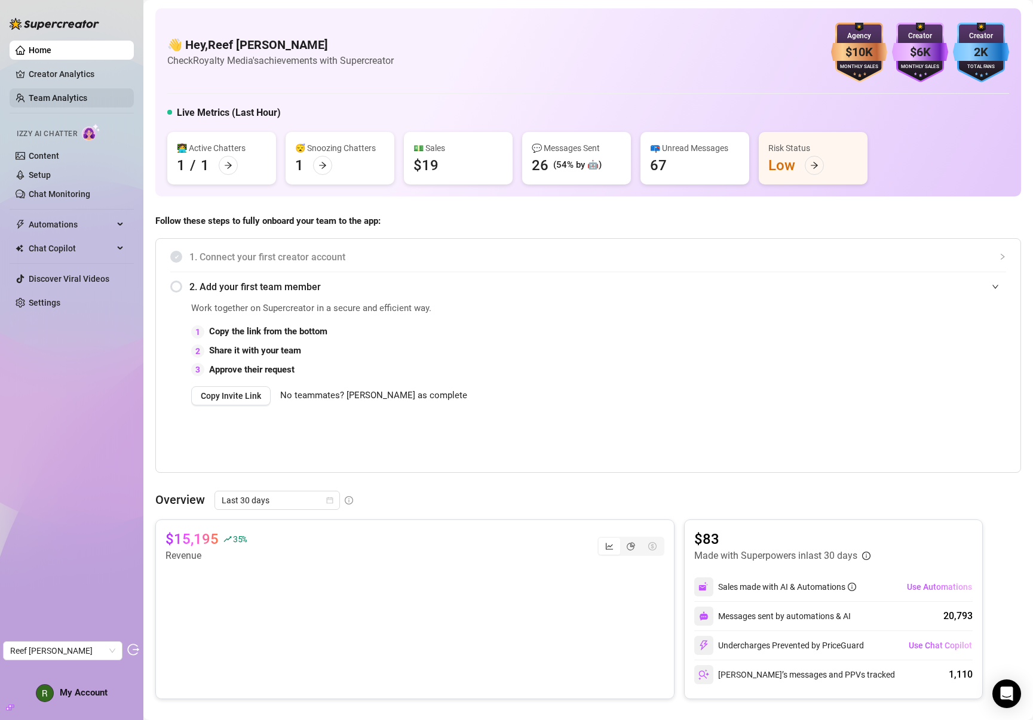
click at [50, 100] on link "Team Analytics" at bounding box center [58, 98] width 59 height 10
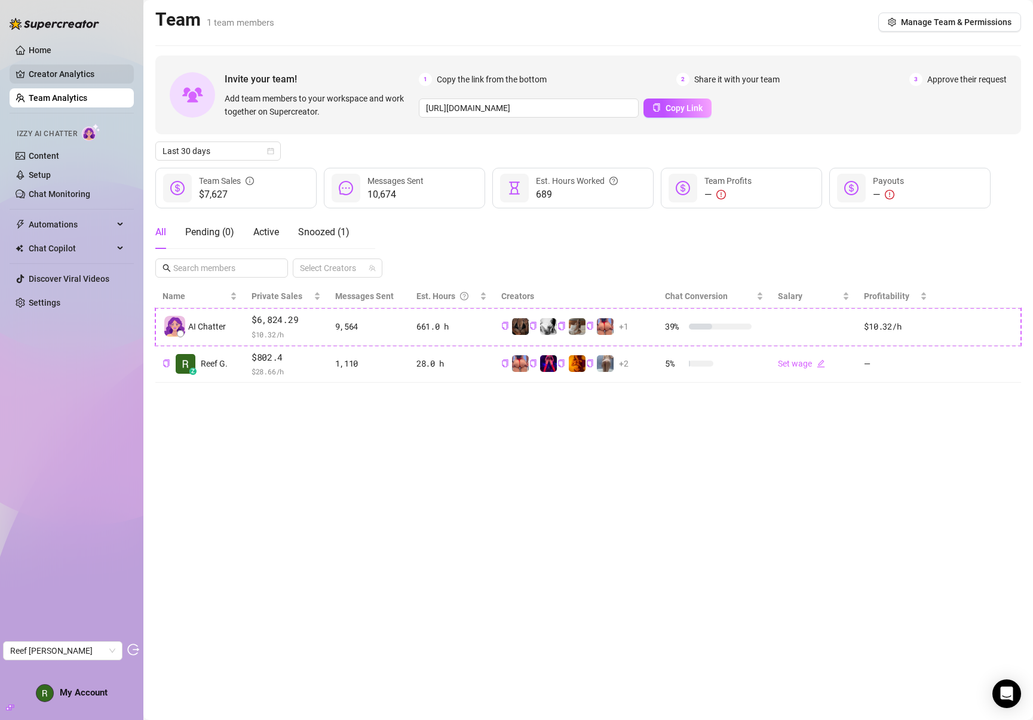
click at [65, 77] on link "Creator Analytics" at bounding box center [77, 74] width 96 height 19
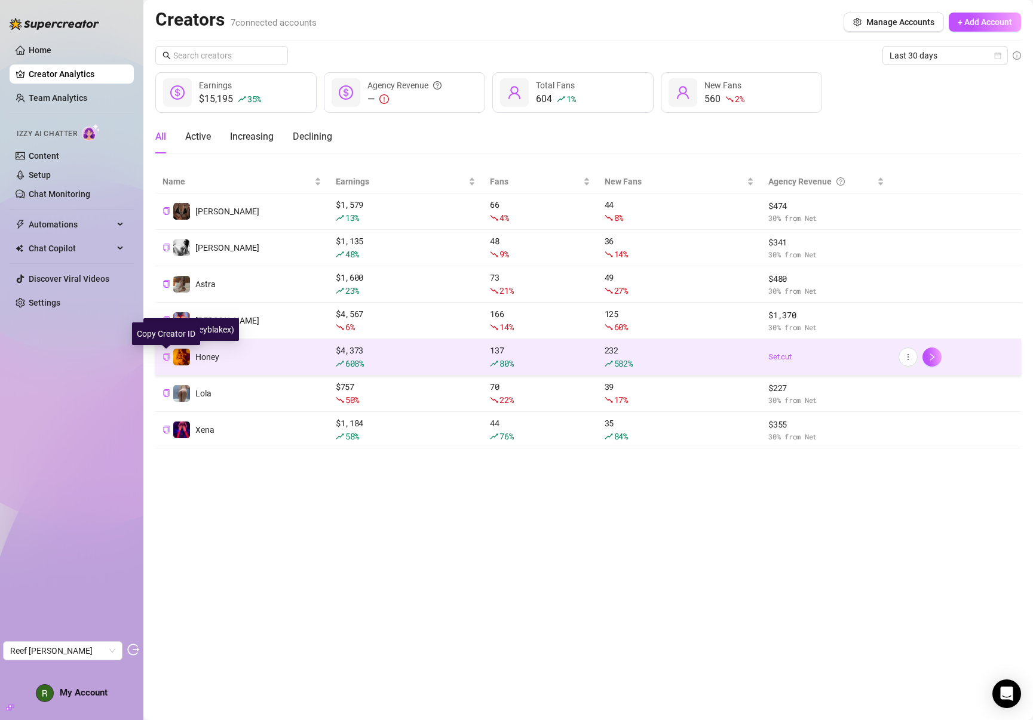
click at [164, 358] on icon "copy" at bounding box center [166, 357] width 8 height 8
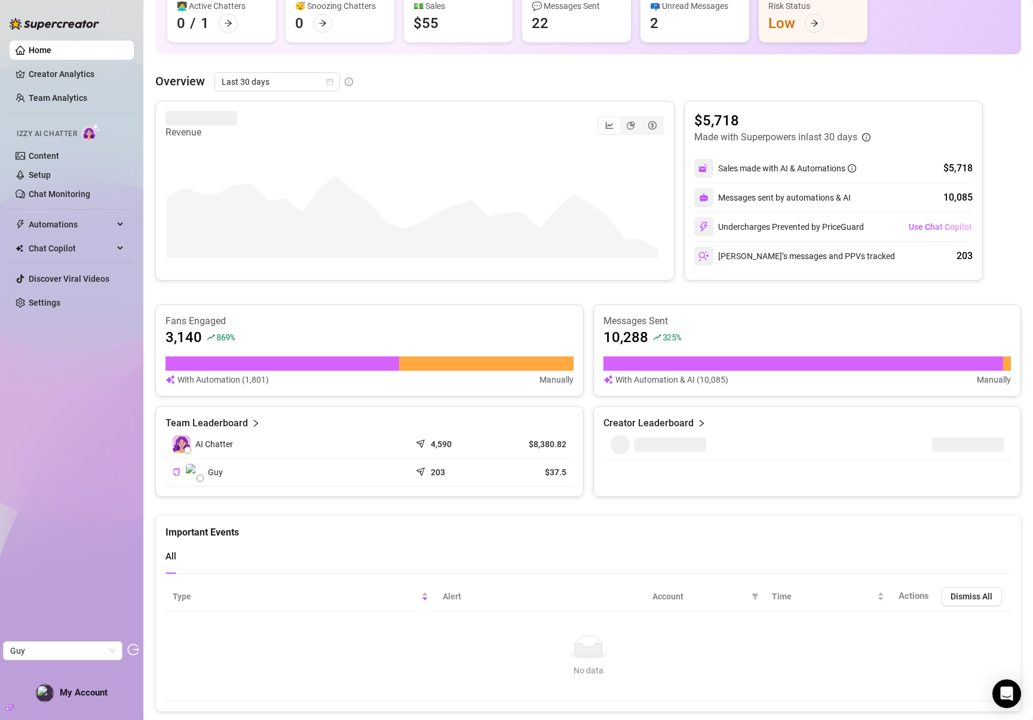
scroll to position [142, 0]
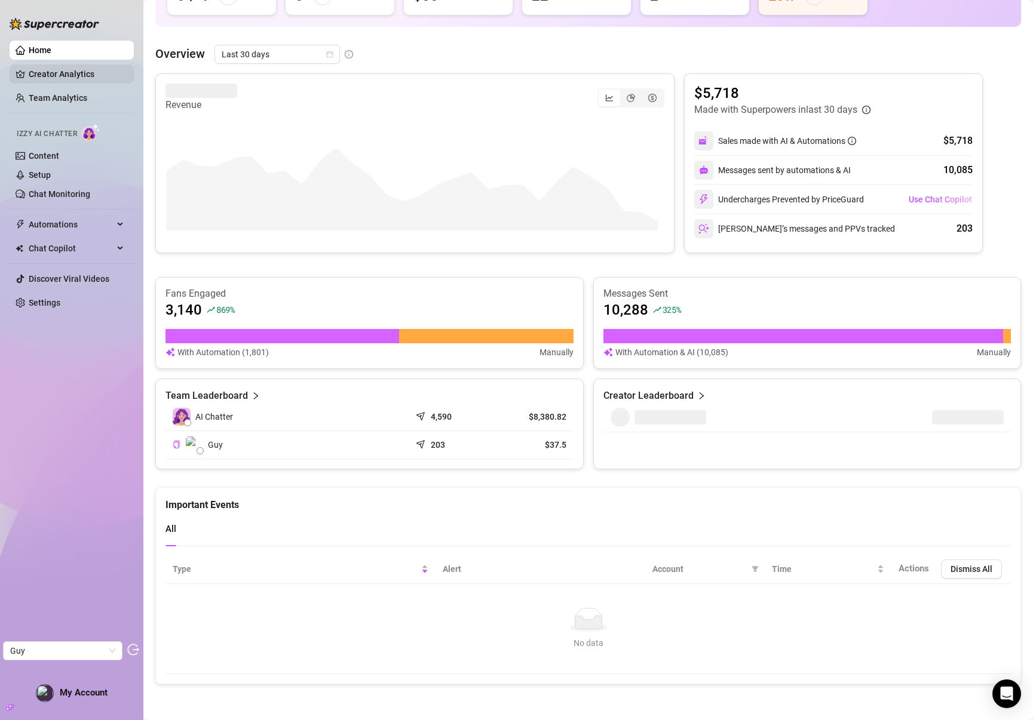
click at [79, 72] on link "Creator Analytics" at bounding box center [77, 74] width 96 height 19
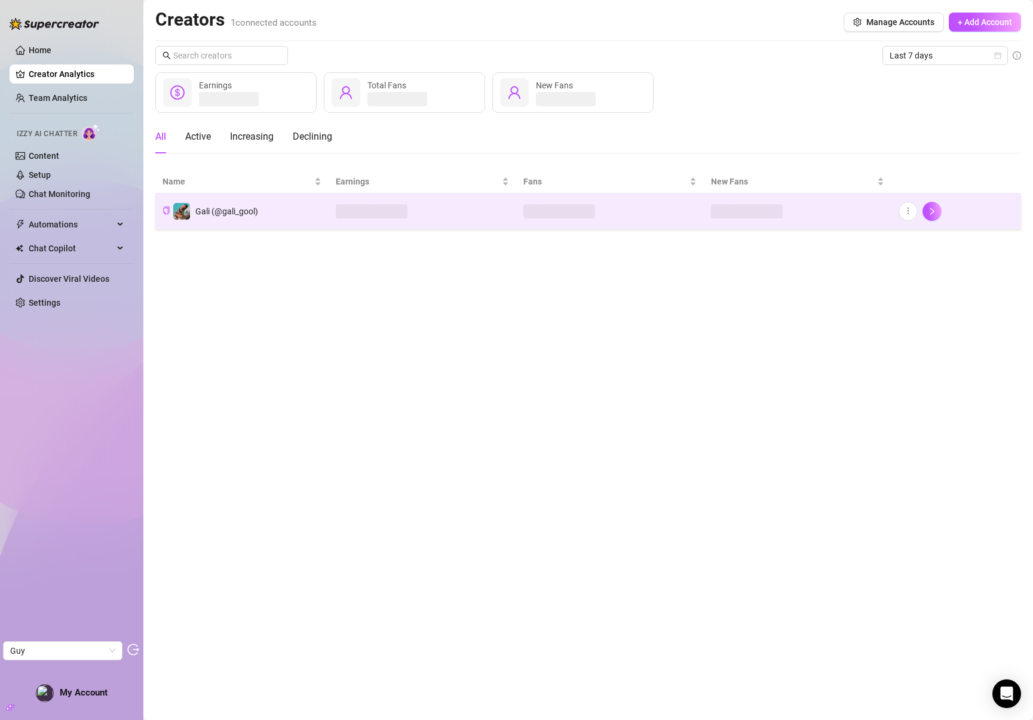
click at [290, 217] on td "Gali (@gali_gool)" at bounding box center [241, 212] width 173 height 36
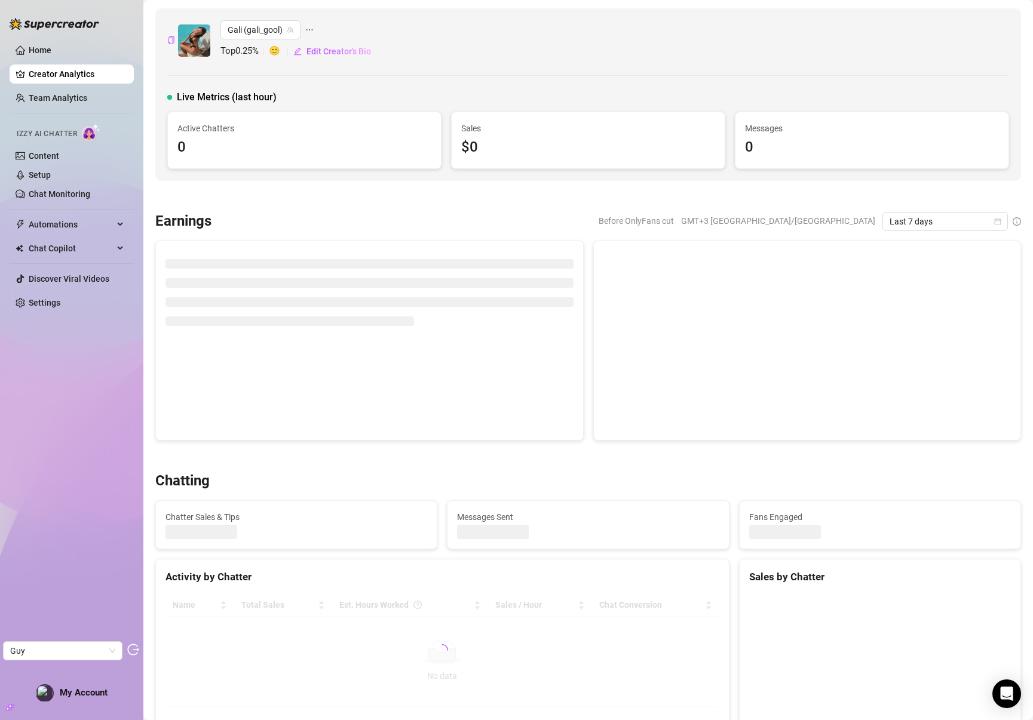
scroll to position [90, 0]
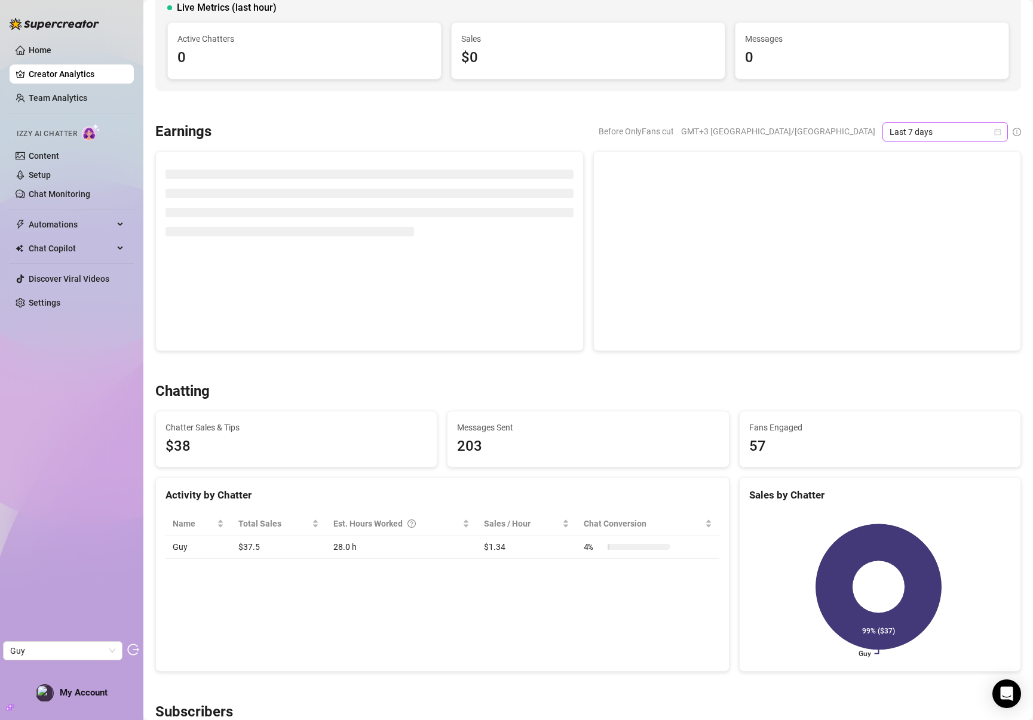
click at [918, 134] on span "Last 7 days" at bounding box center [944, 132] width 111 height 18
click at [917, 196] on div "Last 30 days" at bounding box center [936, 194] width 106 height 13
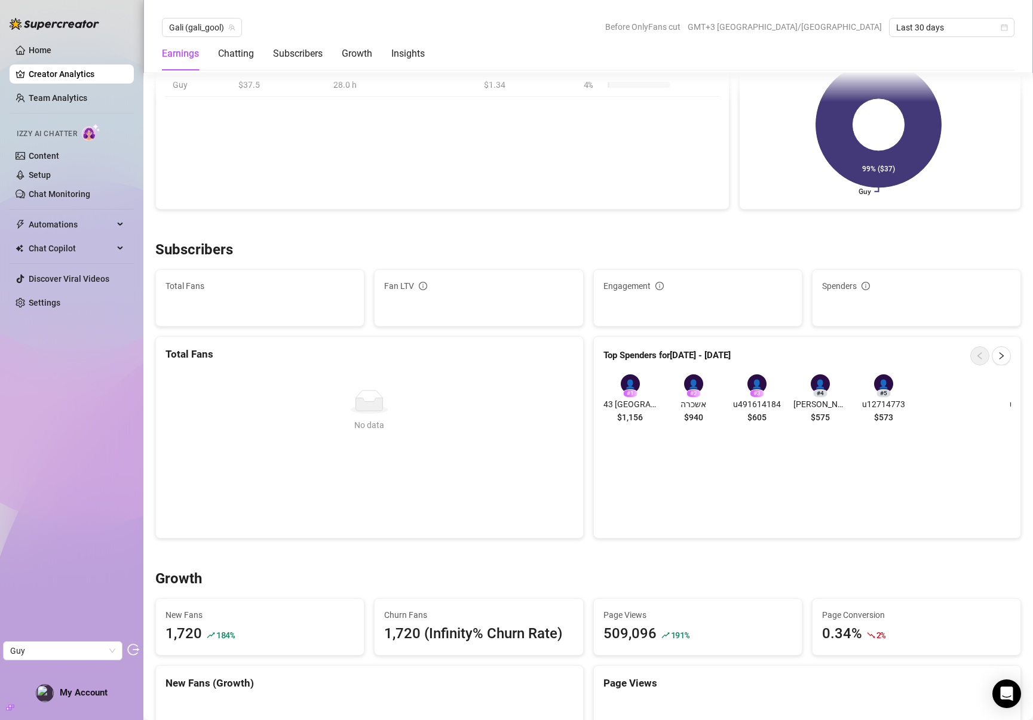
scroll to position [0, 0]
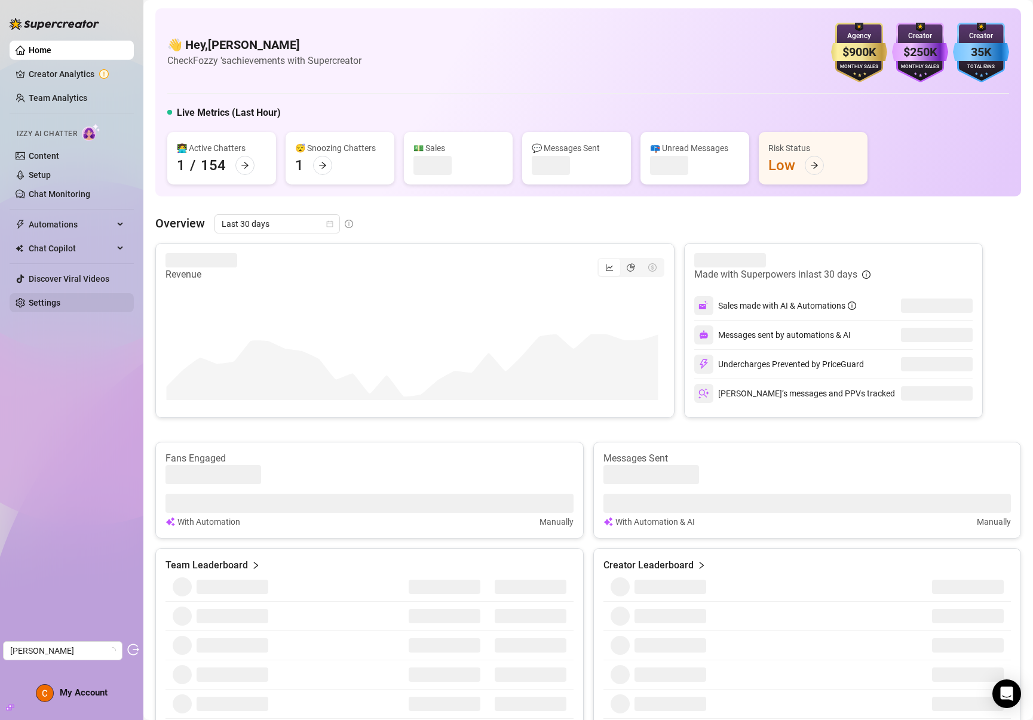
click at [55, 302] on link "Settings" at bounding box center [45, 303] width 32 height 10
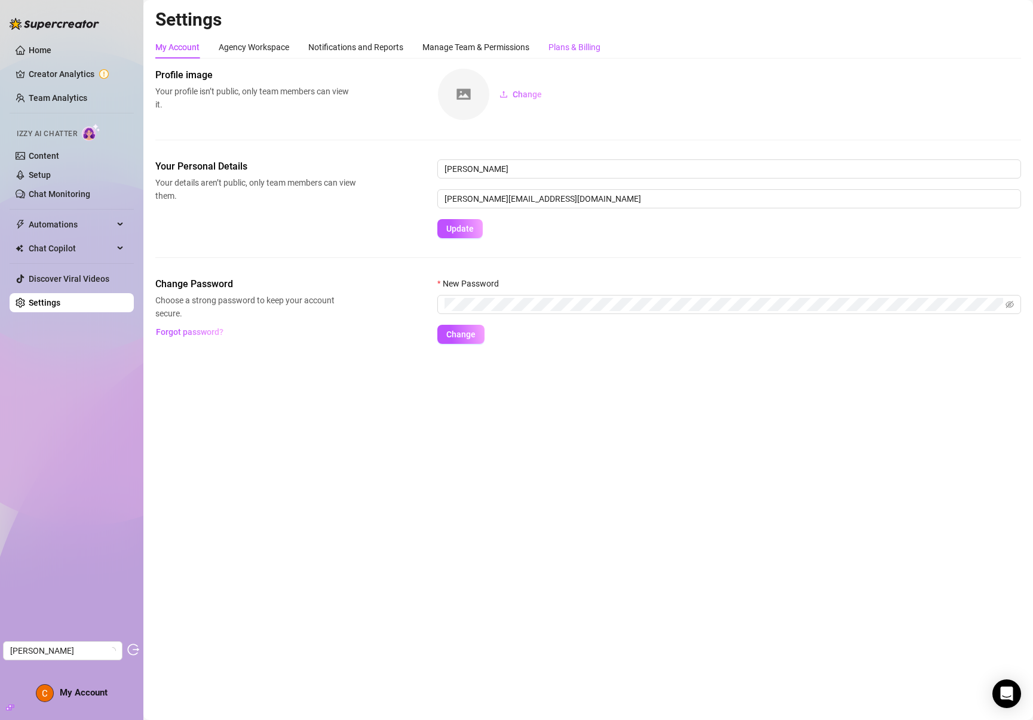
click at [575, 50] on div "Plans & Billing" at bounding box center [574, 47] width 52 height 13
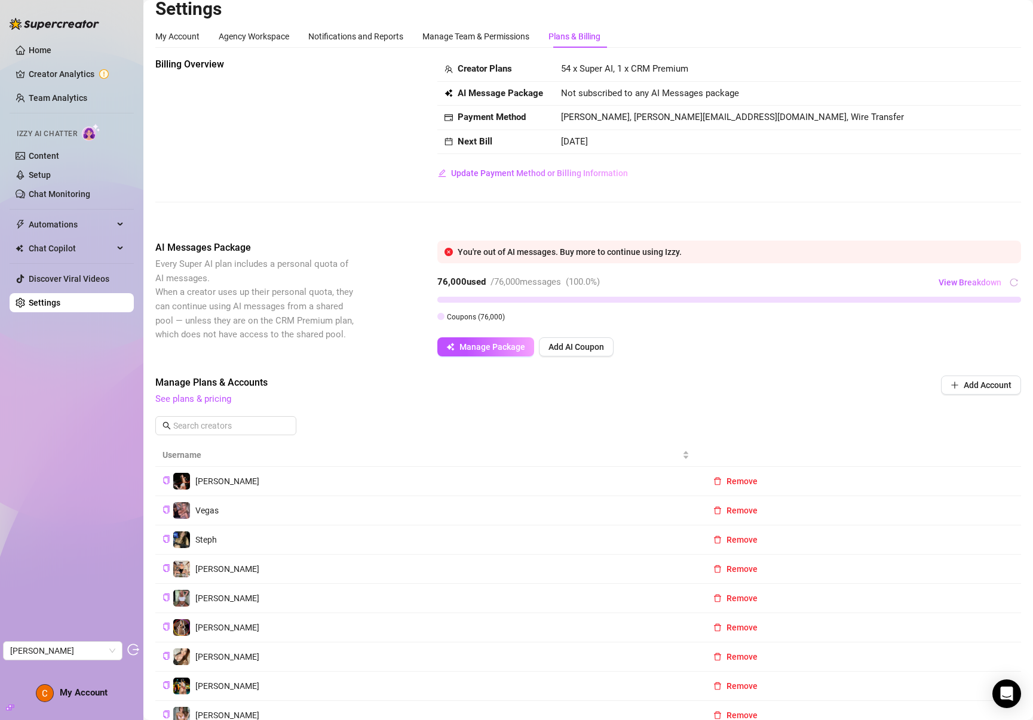
scroll to position [22, 0]
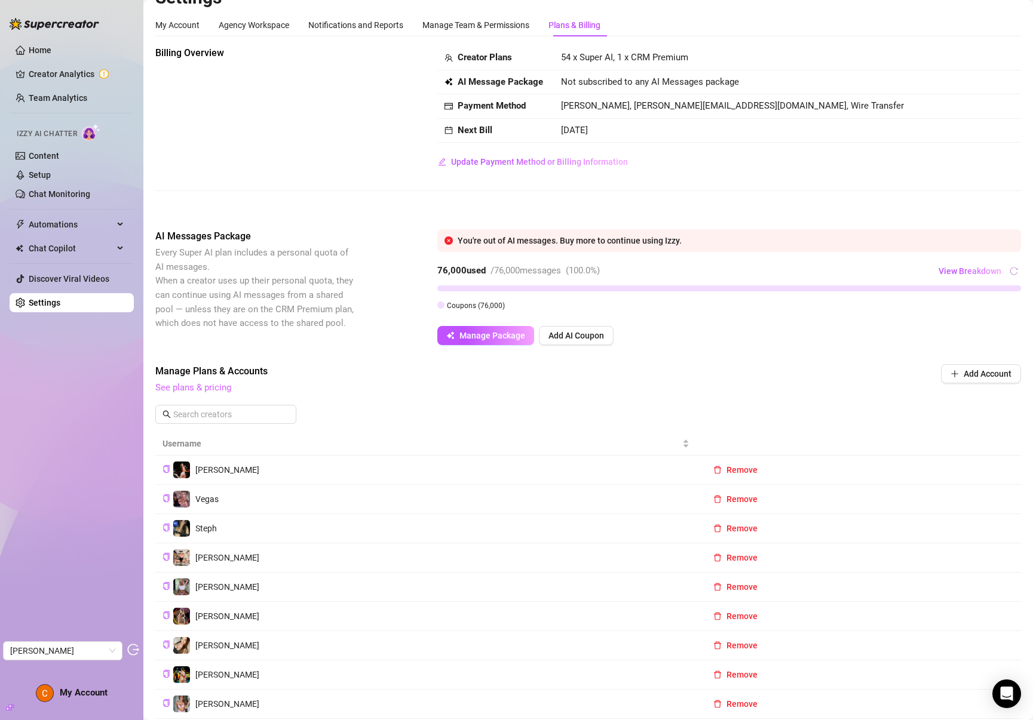
click at [215, 385] on link "See plans & pricing" at bounding box center [193, 387] width 76 height 11
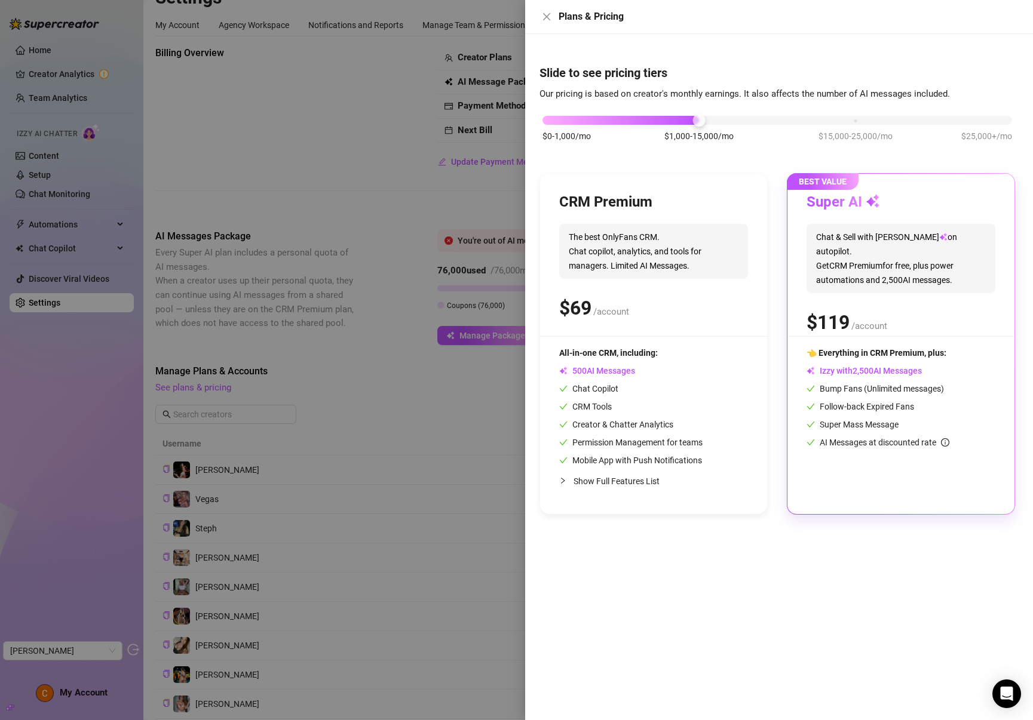
click at [945, 318] on div "$ /account" at bounding box center [900, 323] width 189 height 30
click at [891, 241] on span "Chat & Sell with Izzy on autopilot. Get CRM Premium for free, plus power automa…" at bounding box center [900, 258] width 189 height 69
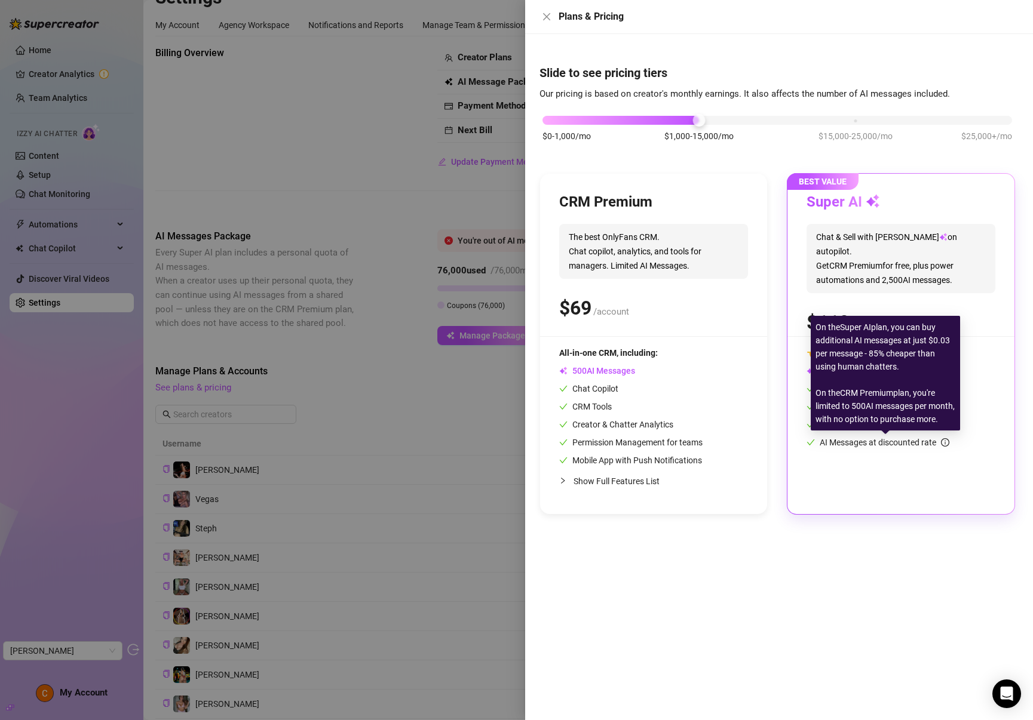
click at [889, 241] on span "Chat & Sell with Izzy on autopilot. Get CRM Premium for free, plus power automa…" at bounding box center [900, 258] width 189 height 69
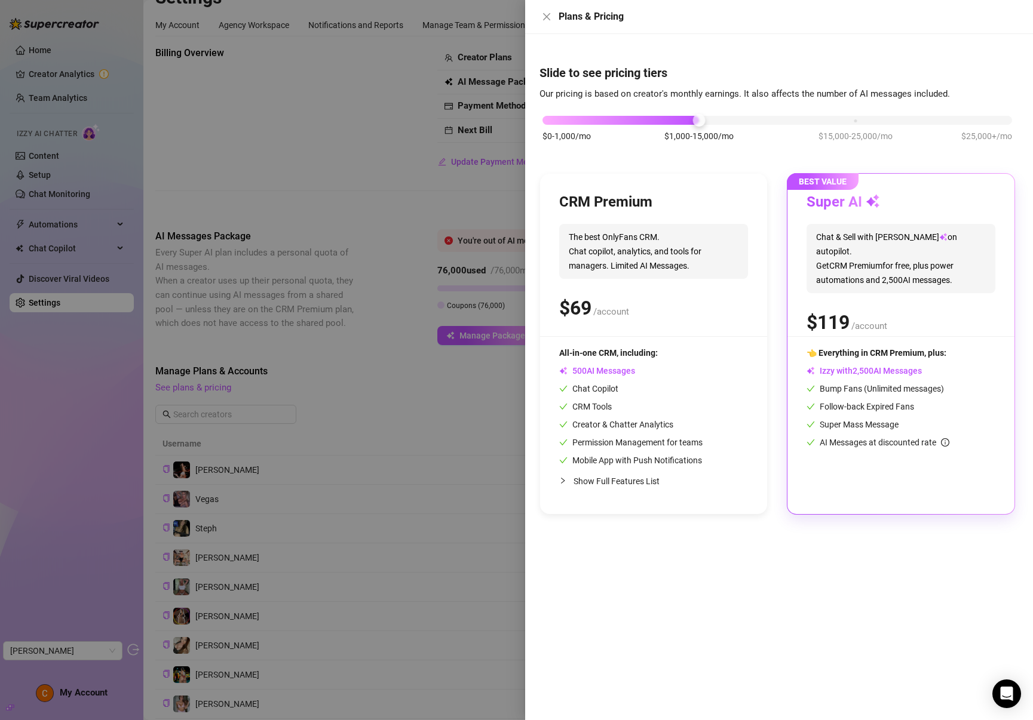
click at [876, 235] on span "Chat & Sell with Izzy on autopilot. Get CRM Premium for free, plus power automa…" at bounding box center [900, 258] width 189 height 69
click at [884, 191] on div "BEST VALUE Super AI Chat & Sell with Izzy on autopilot. Get CRM Premium for fre…" at bounding box center [900, 344] width 227 height 340
drag, startPoint x: 290, startPoint y: 351, endPoint x: 298, endPoint y: 353, distance: 8.6
click at [296, 353] on div at bounding box center [516, 360] width 1033 height 720
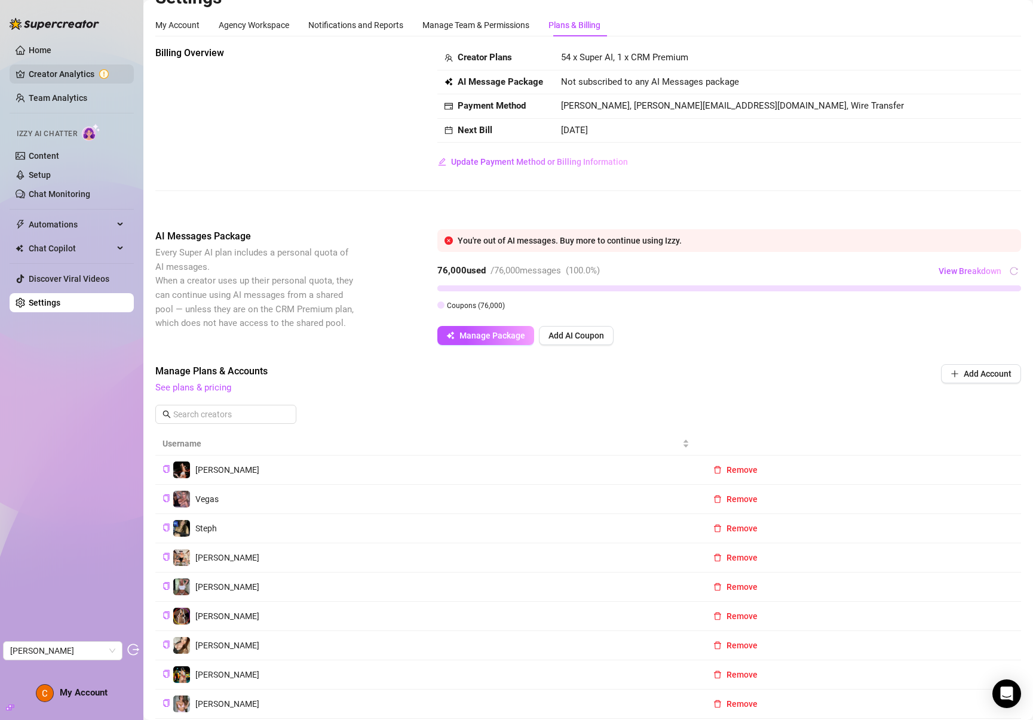
click at [47, 75] on link "Creator Analytics" at bounding box center [77, 74] width 96 height 19
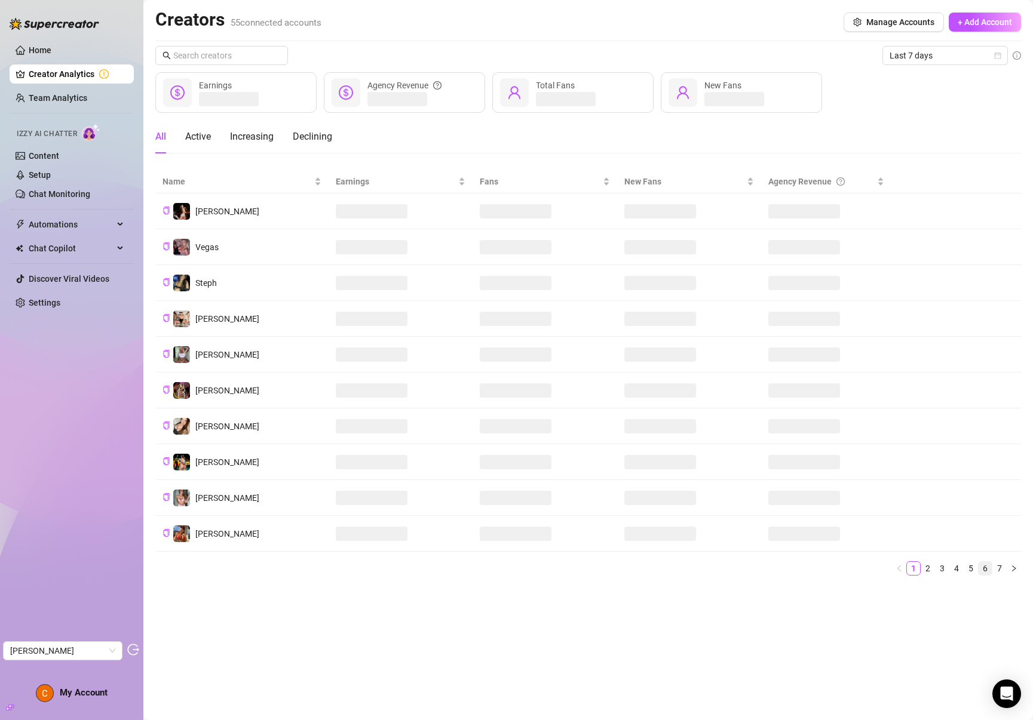
click at [985, 568] on link "6" at bounding box center [984, 568] width 13 height 13
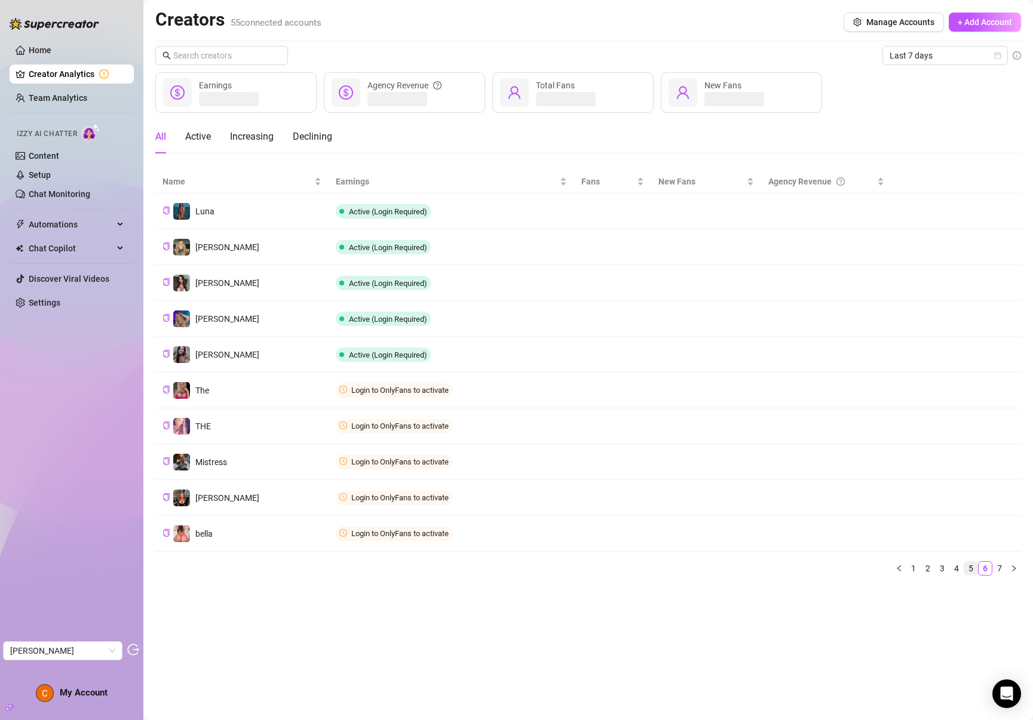
click at [971, 569] on link "5" at bounding box center [970, 568] width 13 height 13
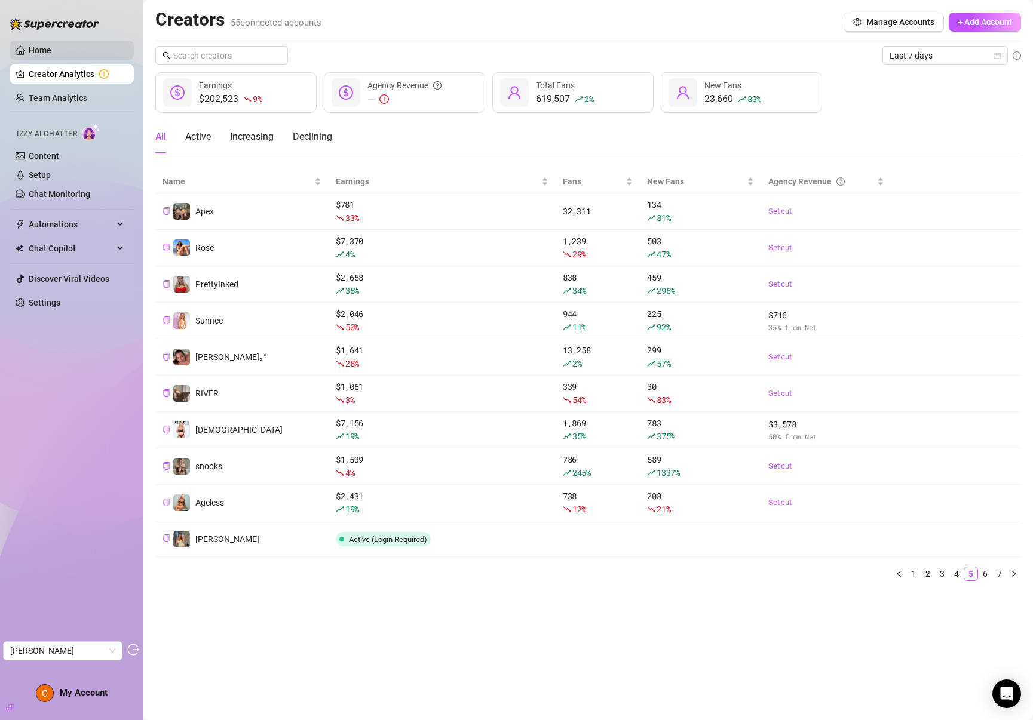
click at [51, 51] on link "Home" at bounding box center [40, 50] width 23 height 10
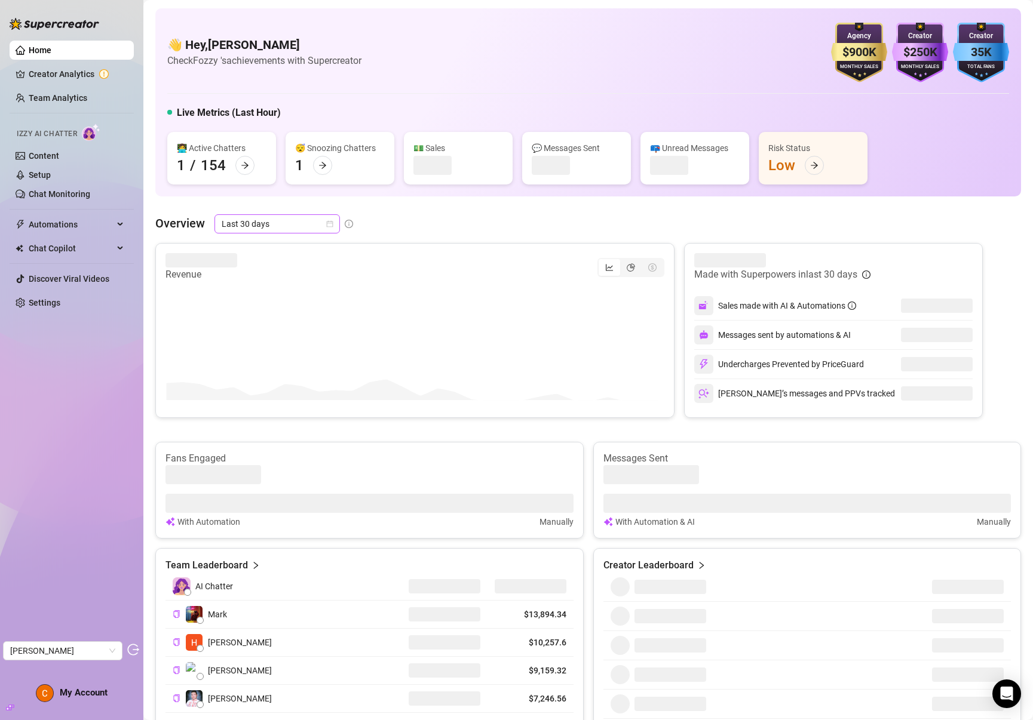
click at [265, 223] on span "Last 30 days" at bounding box center [277, 224] width 111 height 18
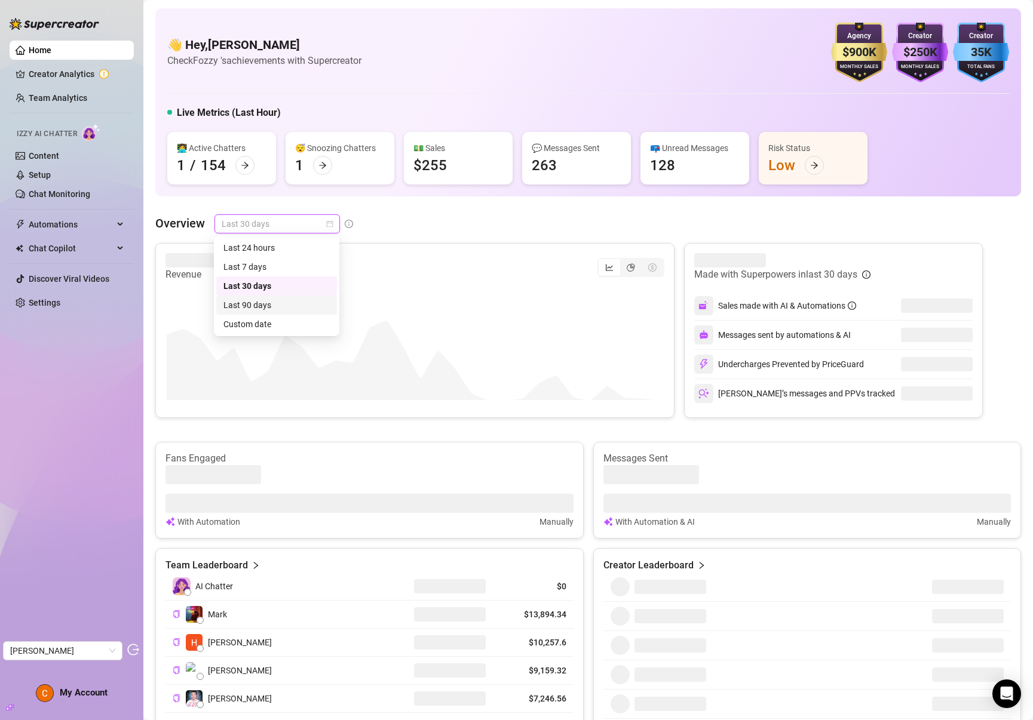
click at [268, 303] on div "Last 90 days" at bounding box center [276, 305] width 106 height 13
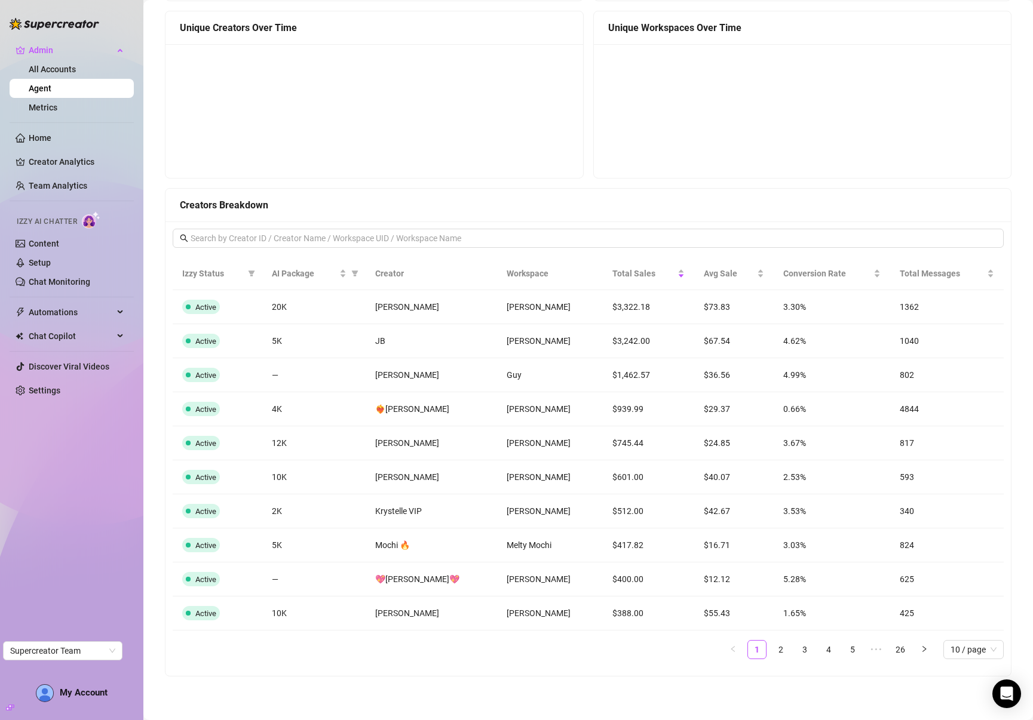
scroll to position [804, 0]
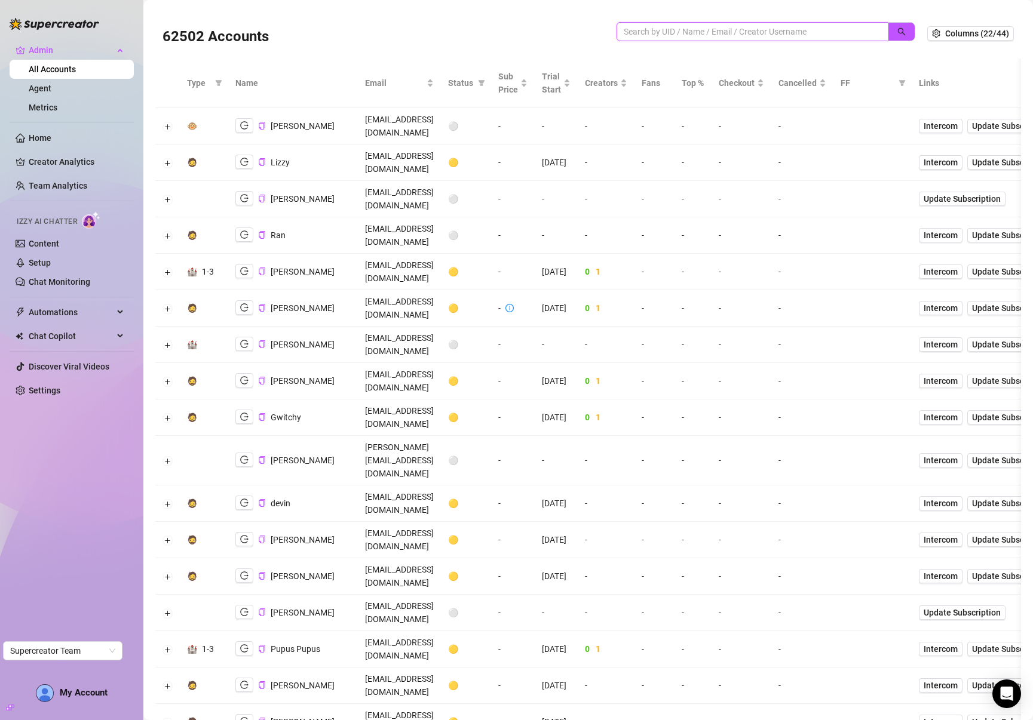
click at [816, 30] on input "search" at bounding box center [748, 31] width 248 height 13
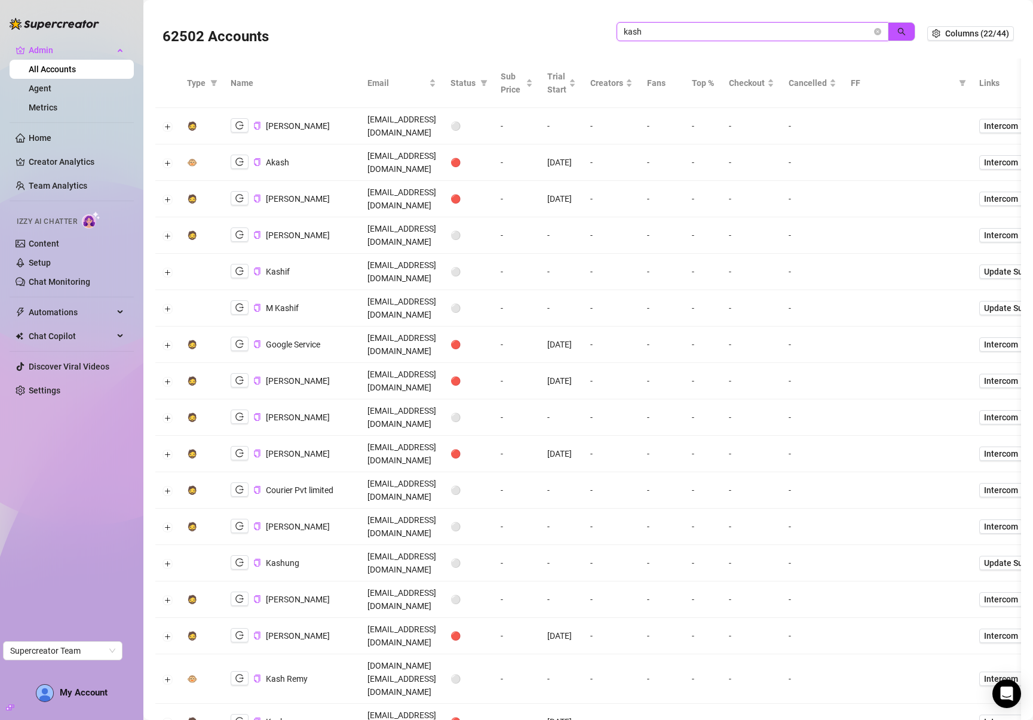
click at [672, 33] on input "kash" at bounding box center [748, 31] width 248 height 13
click at [673, 33] on input "kash" at bounding box center [748, 31] width 248 height 13
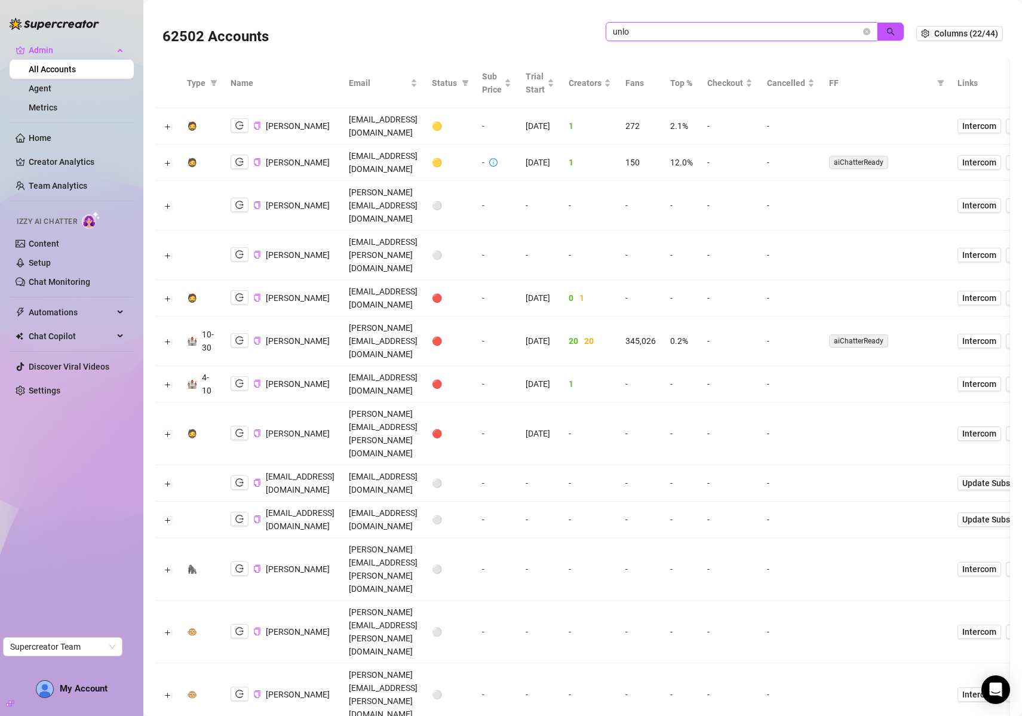
click at [740, 36] on input "unlo" at bounding box center [737, 31] width 248 height 13
paste input "LeahsPlayHausXxx"
click at [886, 30] on icon "search" at bounding box center [890, 31] width 8 height 8
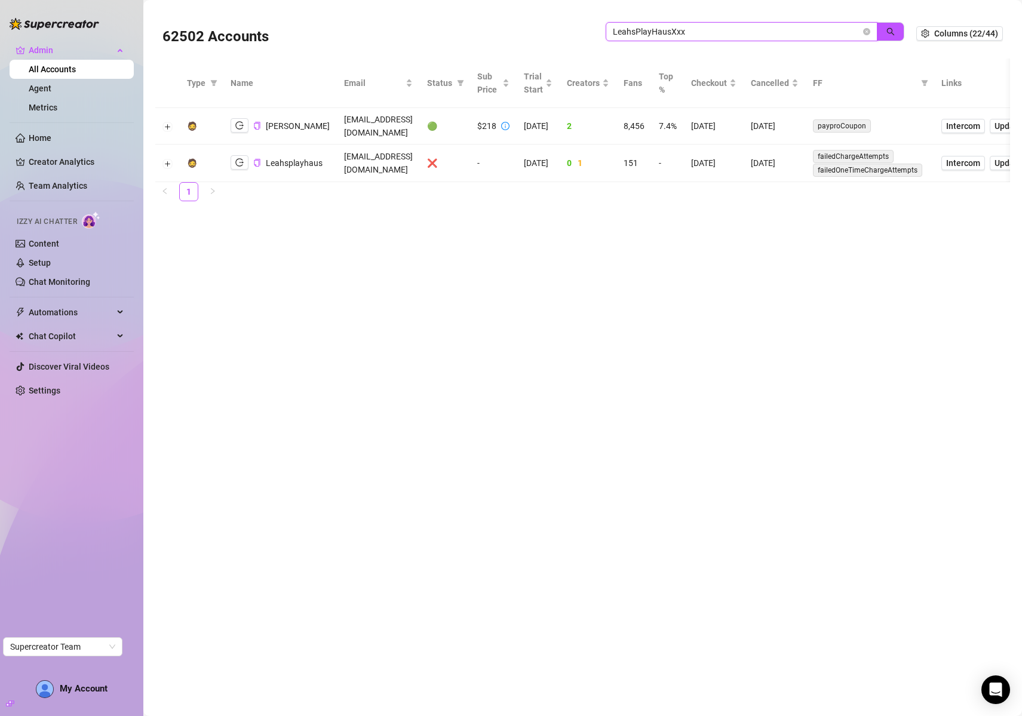
type input "LeahsPlayHausXxx"
click at [605, 263] on main "62502 Accounts LeahsPlayHausXxx Columns (22/44) Type Name Email Status Sub Pric…" at bounding box center [582, 358] width 879 height 716
click at [243, 121] on icon "logout" at bounding box center [239, 125] width 8 height 8
click at [257, 122] on icon "copy" at bounding box center [257, 126] width 8 height 8
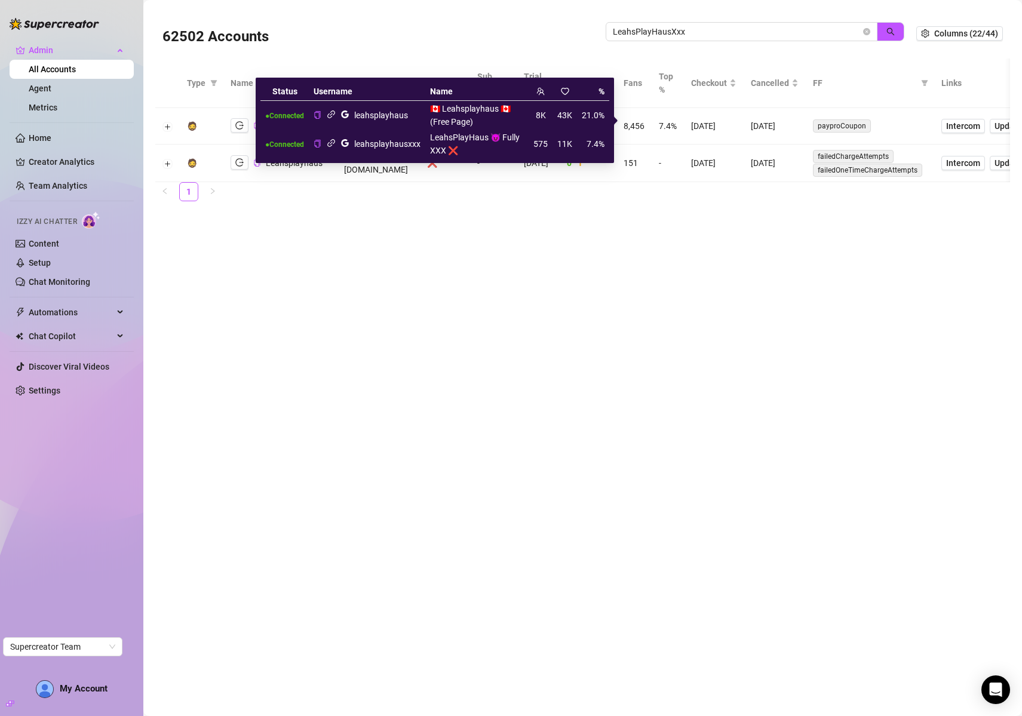
click at [332, 116] on icon "link" at bounding box center [331, 114] width 9 height 9
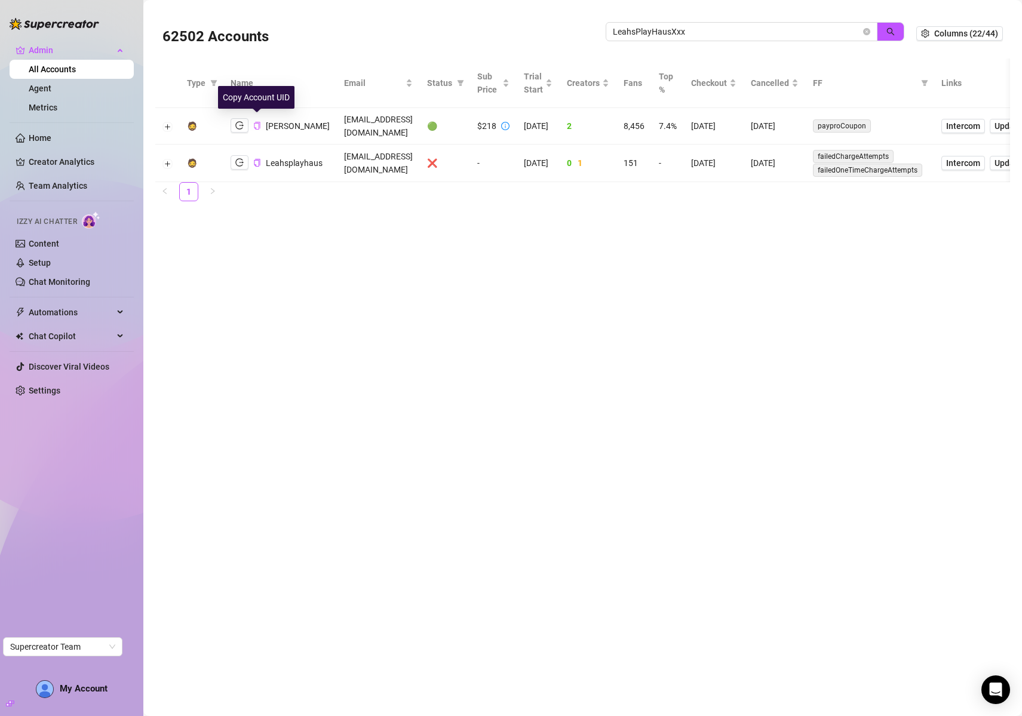
click at [256, 122] on icon "copy" at bounding box center [257, 126] width 8 height 8
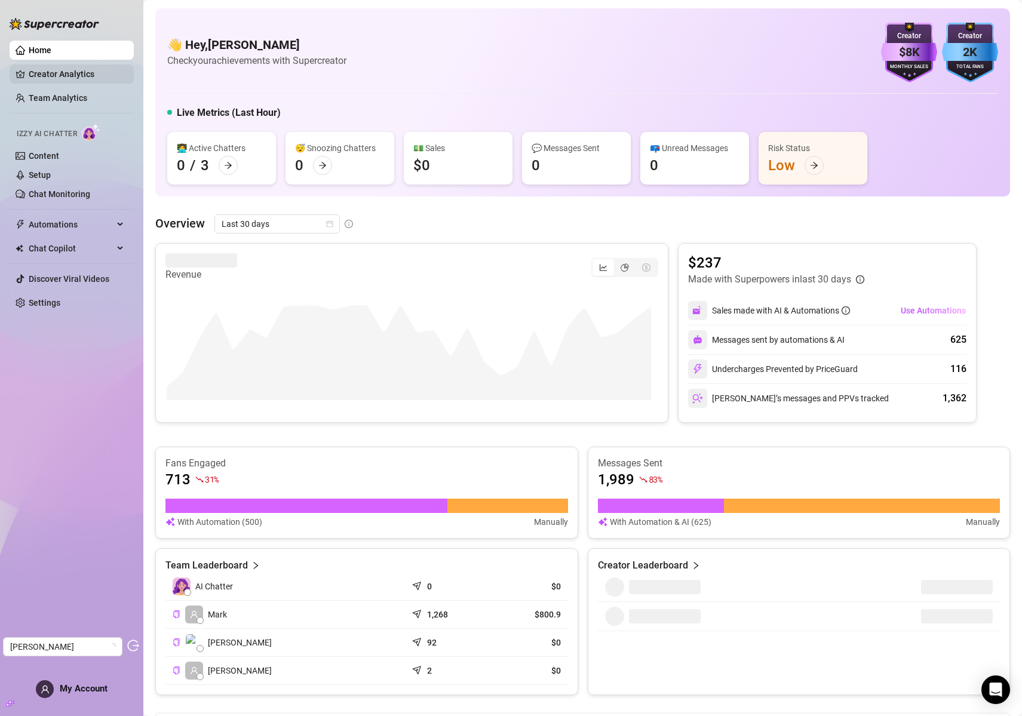
click at [62, 78] on link "Creator Analytics" at bounding box center [77, 74] width 96 height 19
